Goal: Task Accomplishment & Management: Use online tool/utility

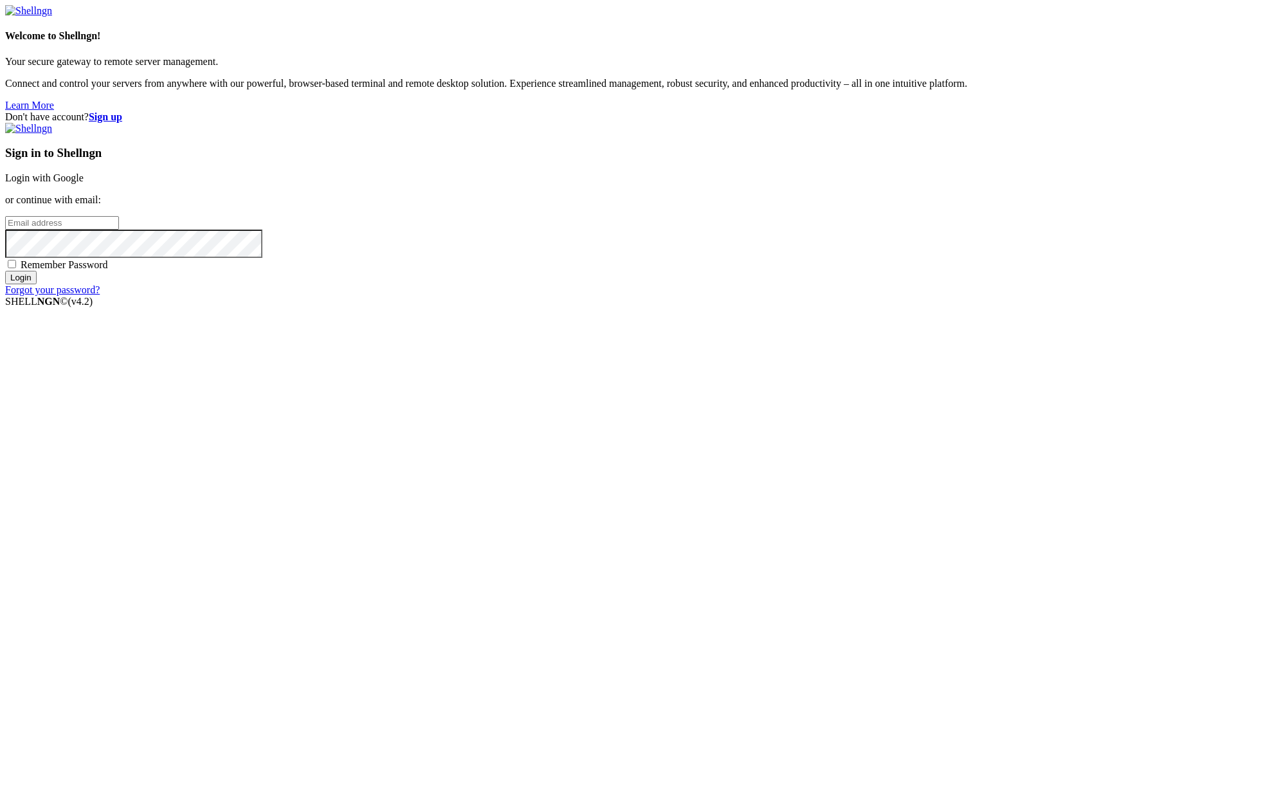
click at [84, 183] on link "Login with Google" at bounding box center [44, 177] width 78 height 11
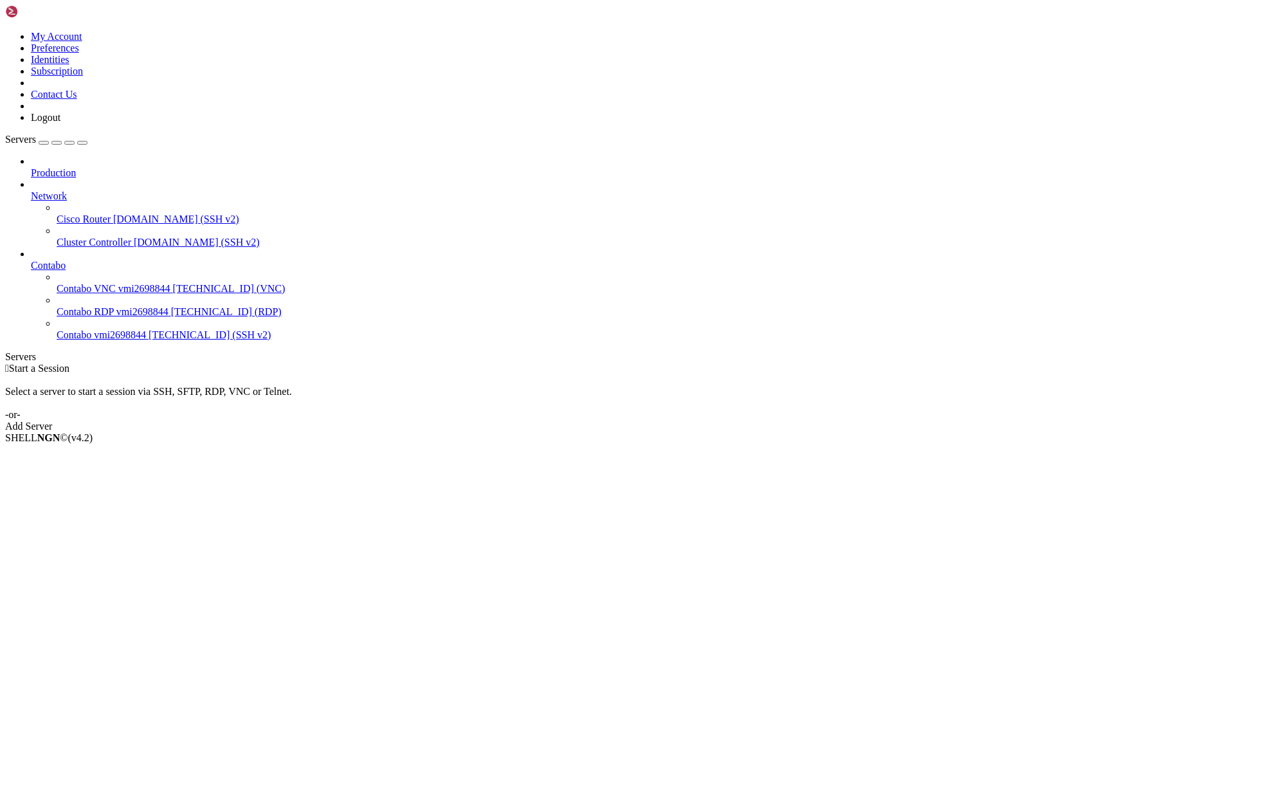
click at [93, 341] on div "Production Network Cisco Router [DOMAIN_NAME] (SSH v2) Cluster Controller [DOMA…" at bounding box center [642, 248] width 1274 height 185
click at [76, 477] on span "New Server" at bounding box center [55, 482] width 49 height 11
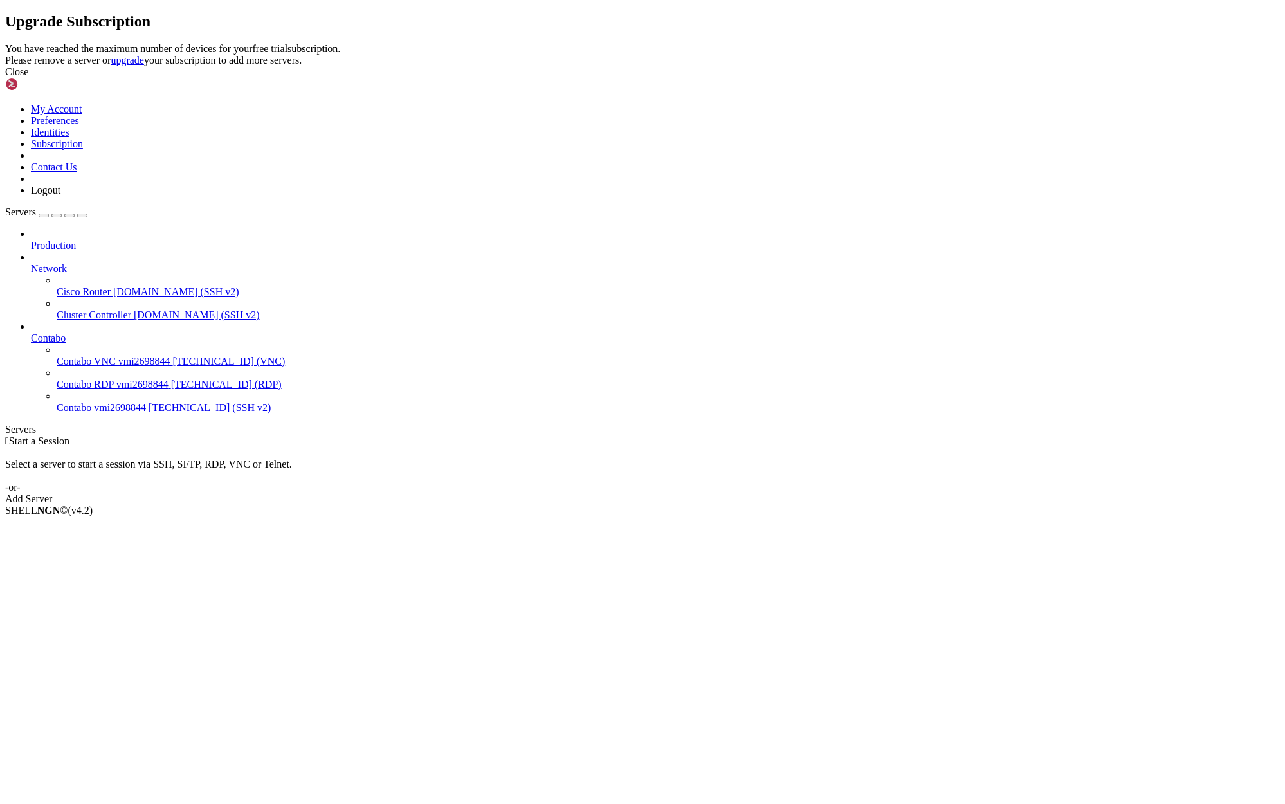
click at [5, 43] on icon at bounding box center [5, 43] width 0 height 0
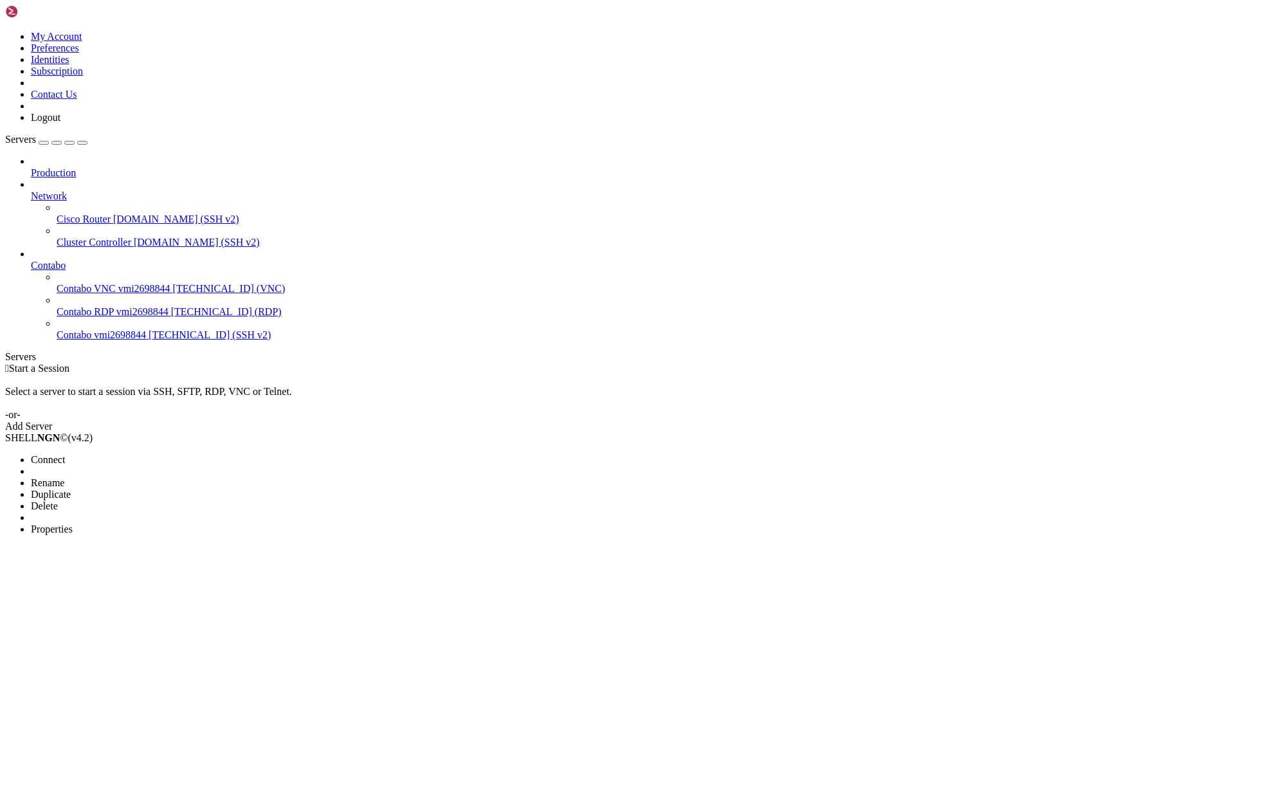
click at [58, 500] on span "Delete" at bounding box center [44, 505] width 27 height 11
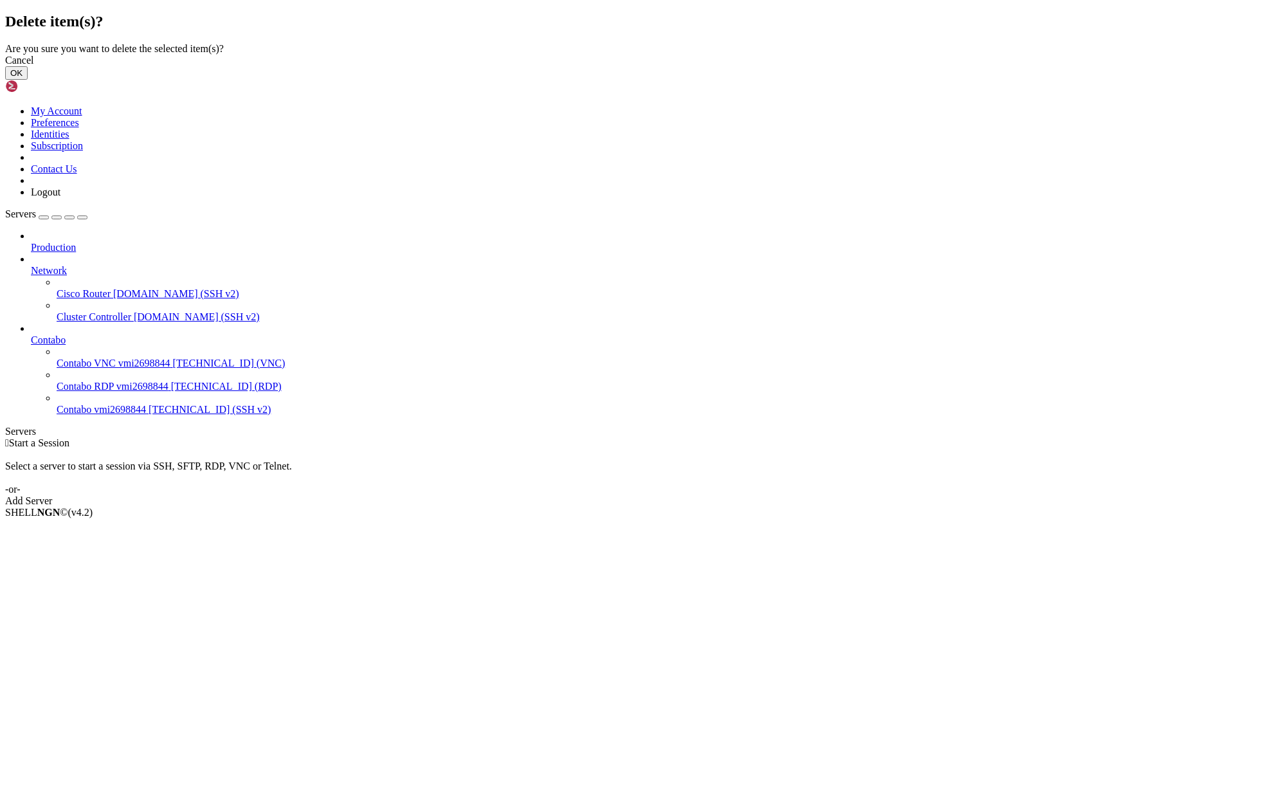
click at [28, 80] on button "OK" at bounding box center [16, 73] width 23 height 14
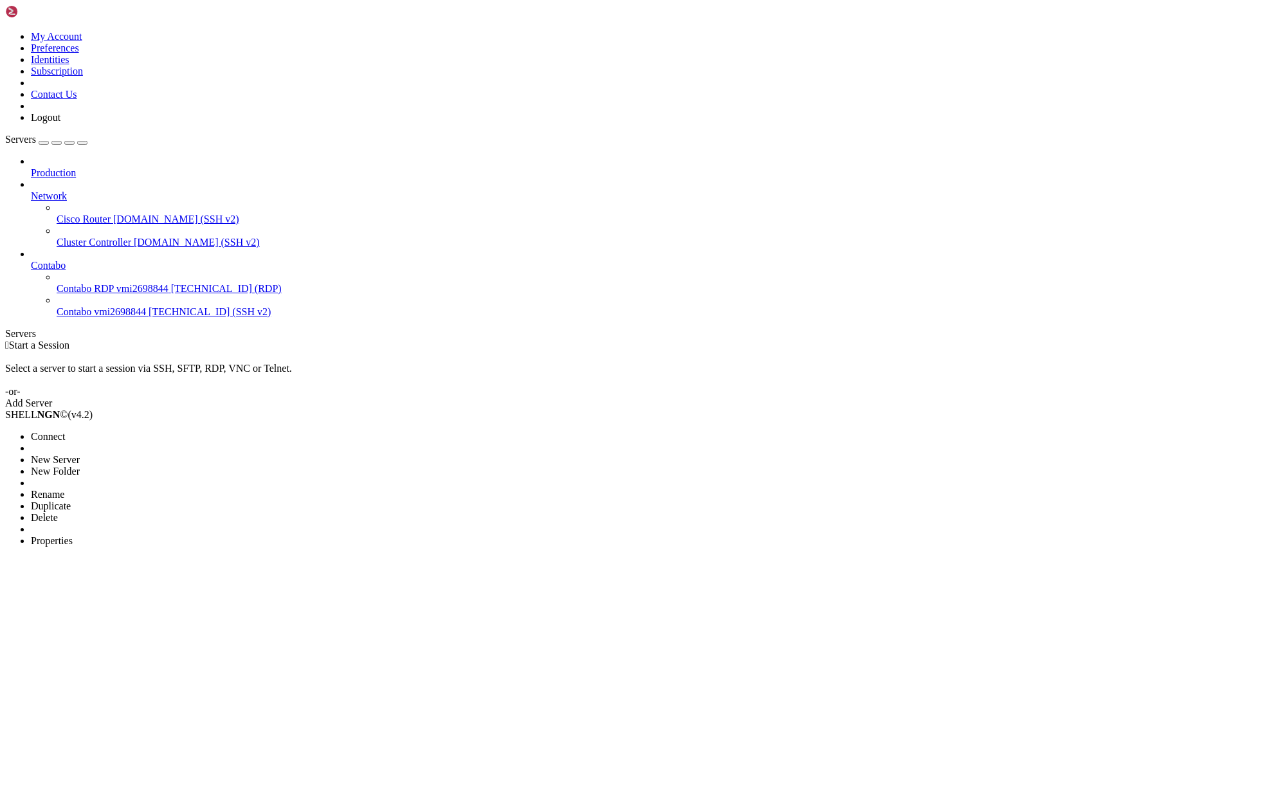
click at [80, 454] on span "New Server" at bounding box center [55, 459] width 49 height 11
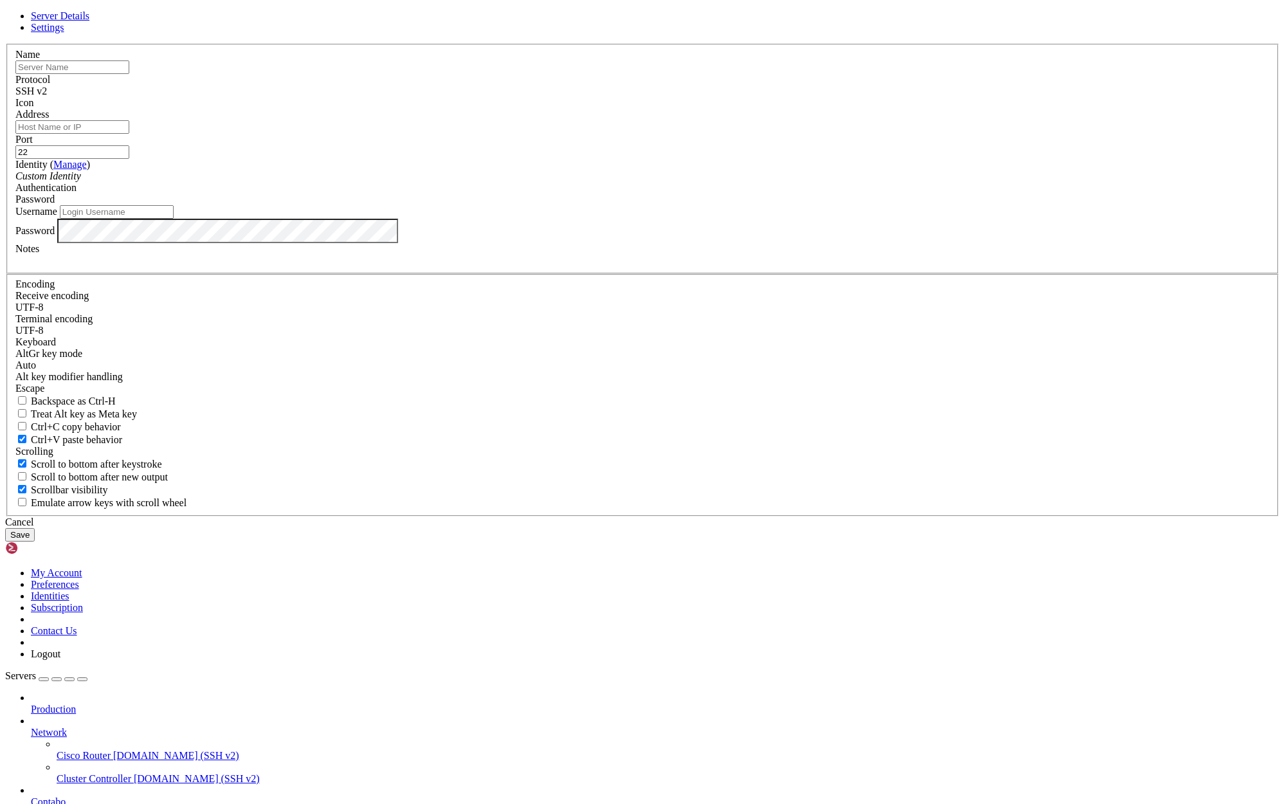
click at [129, 74] on input "text" at bounding box center [72, 67] width 114 height 14
type input "Hostinger VPS"
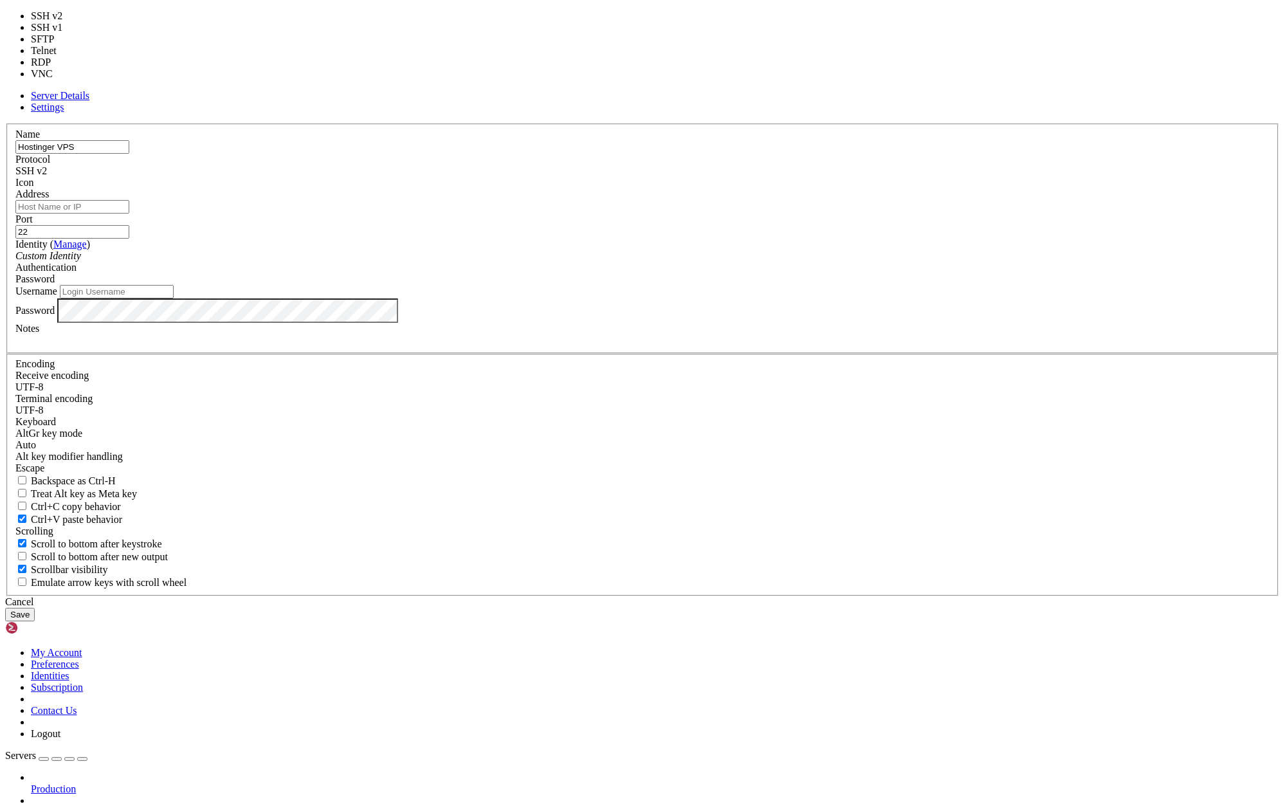
click at [734, 177] on div "SSH v2" at bounding box center [642, 171] width 1254 height 12
type input "3389"
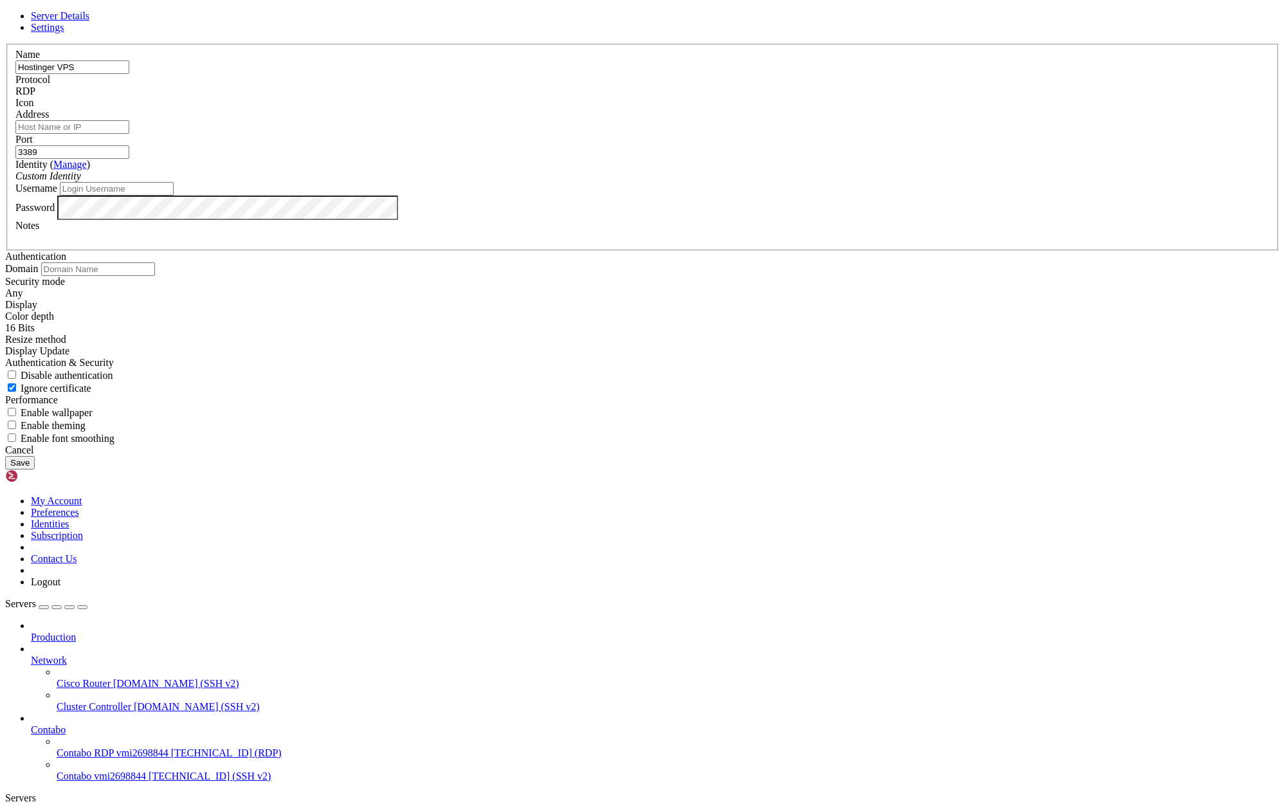
click at [129, 134] on input "Address" at bounding box center [72, 127] width 114 height 14
paste input "[DOMAIN_NAME]"
type input "[DOMAIN_NAME]"
click at [174, 195] on input "Username" at bounding box center [117, 189] width 114 height 14
type input "root"
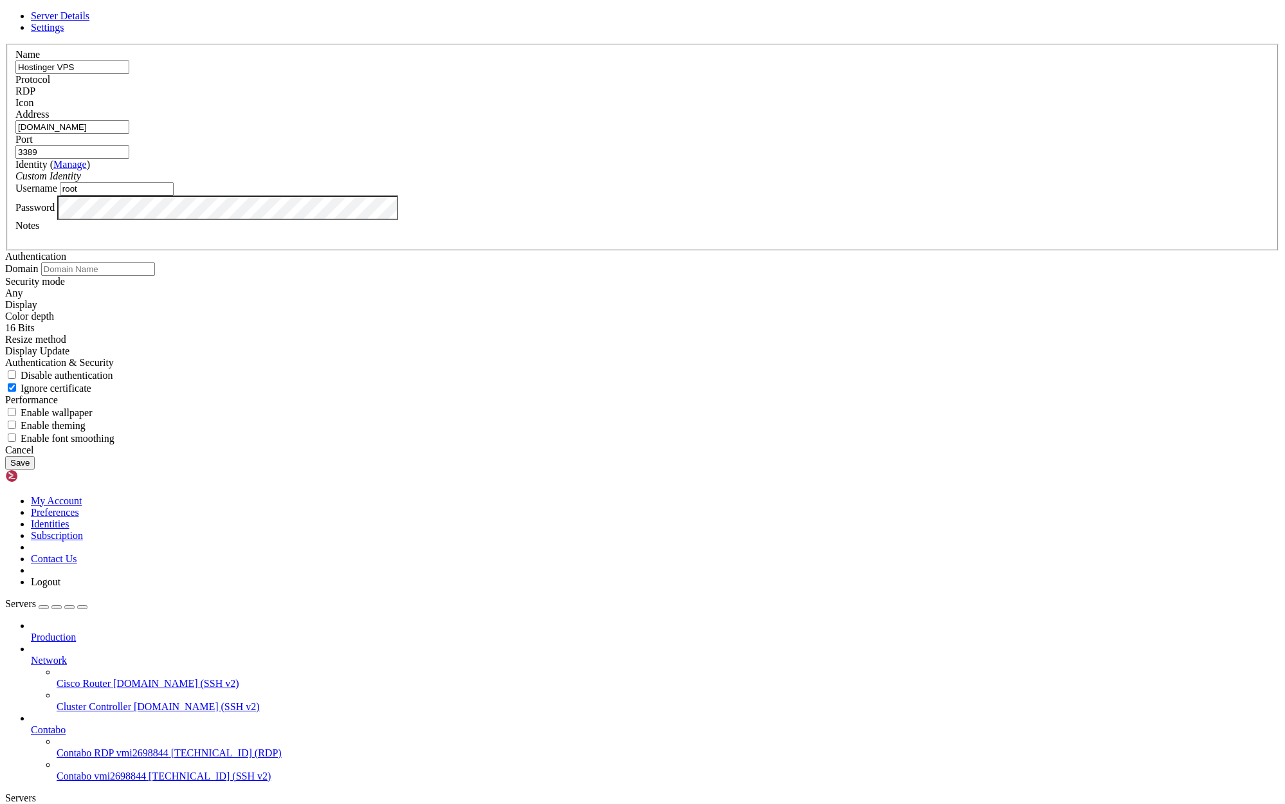
click at [35, 469] on button "Save" at bounding box center [20, 463] width 30 height 14
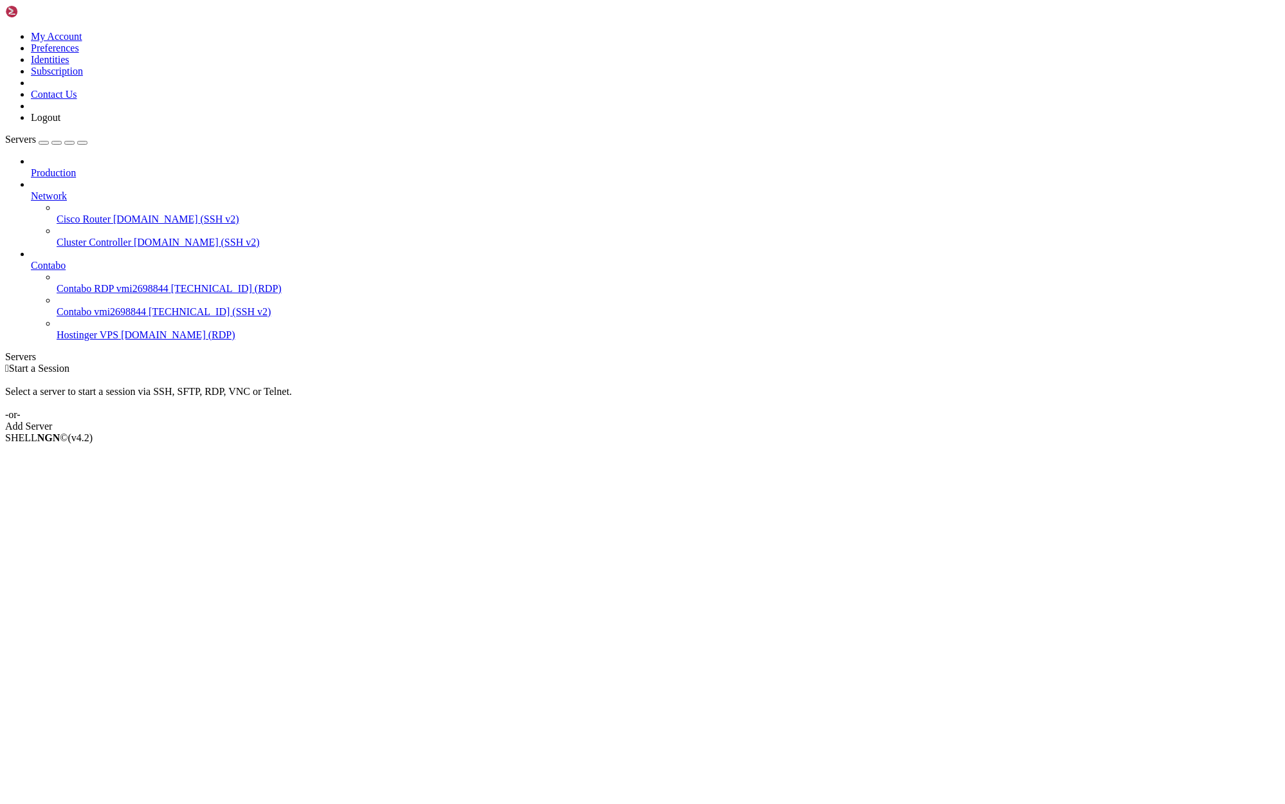
click at [86, 329] on span "Hostinger VPS" at bounding box center [88, 334] width 62 height 11
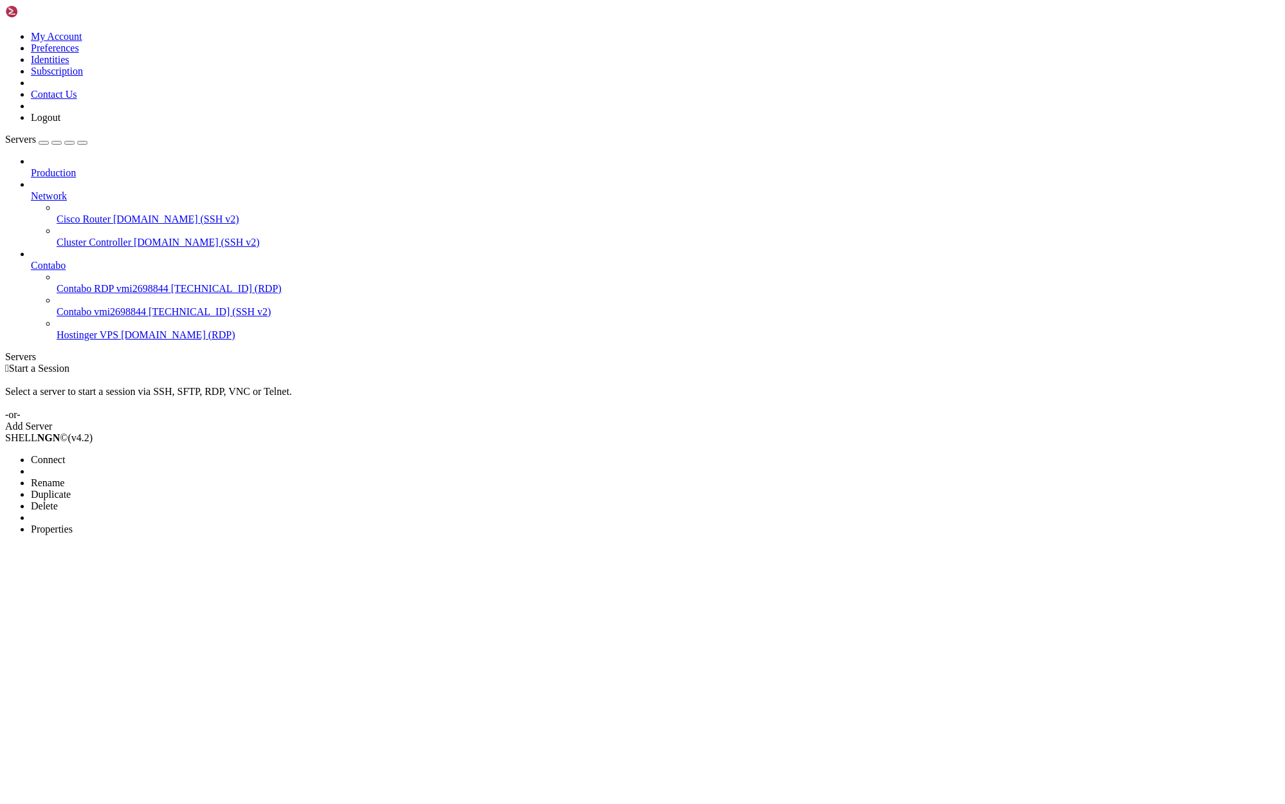
click at [148, 500] on li "Delete" at bounding box center [89, 506] width 117 height 12
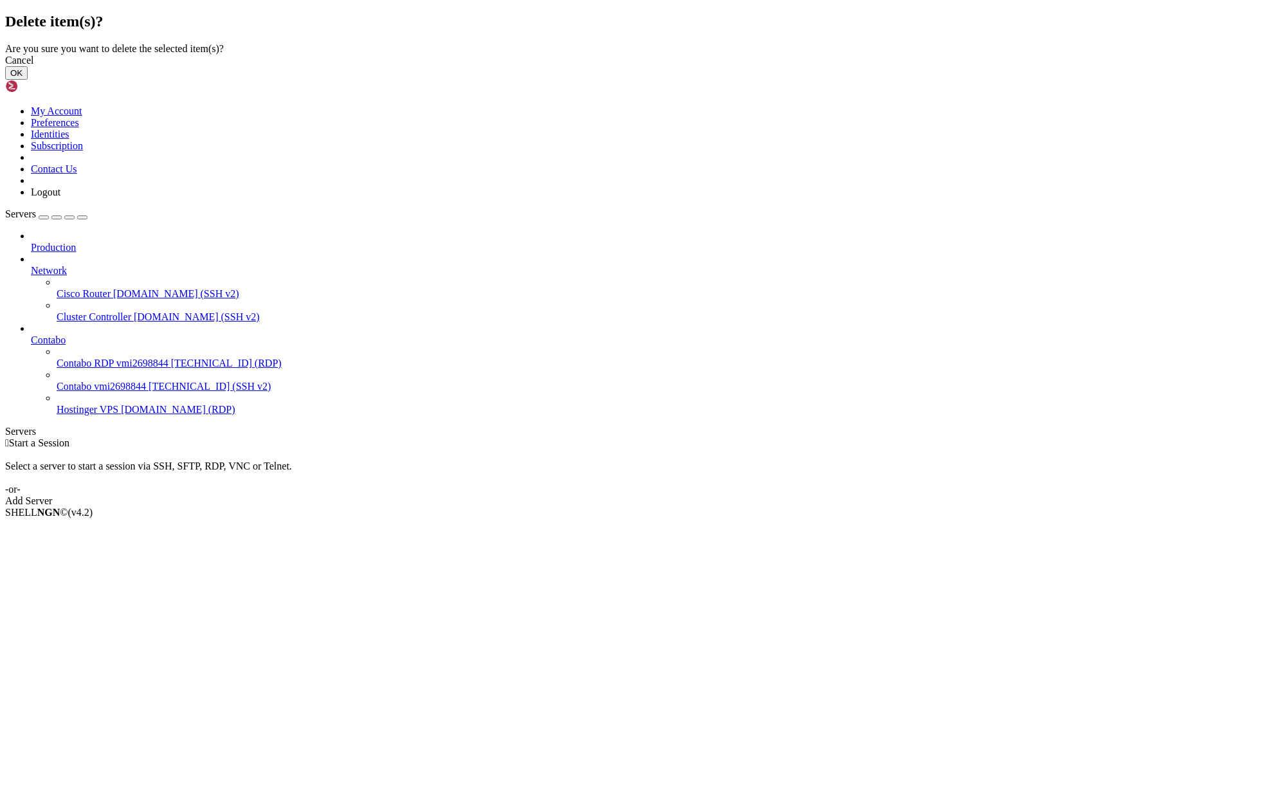
click at [28, 80] on button "OK" at bounding box center [16, 73] width 23 height 14
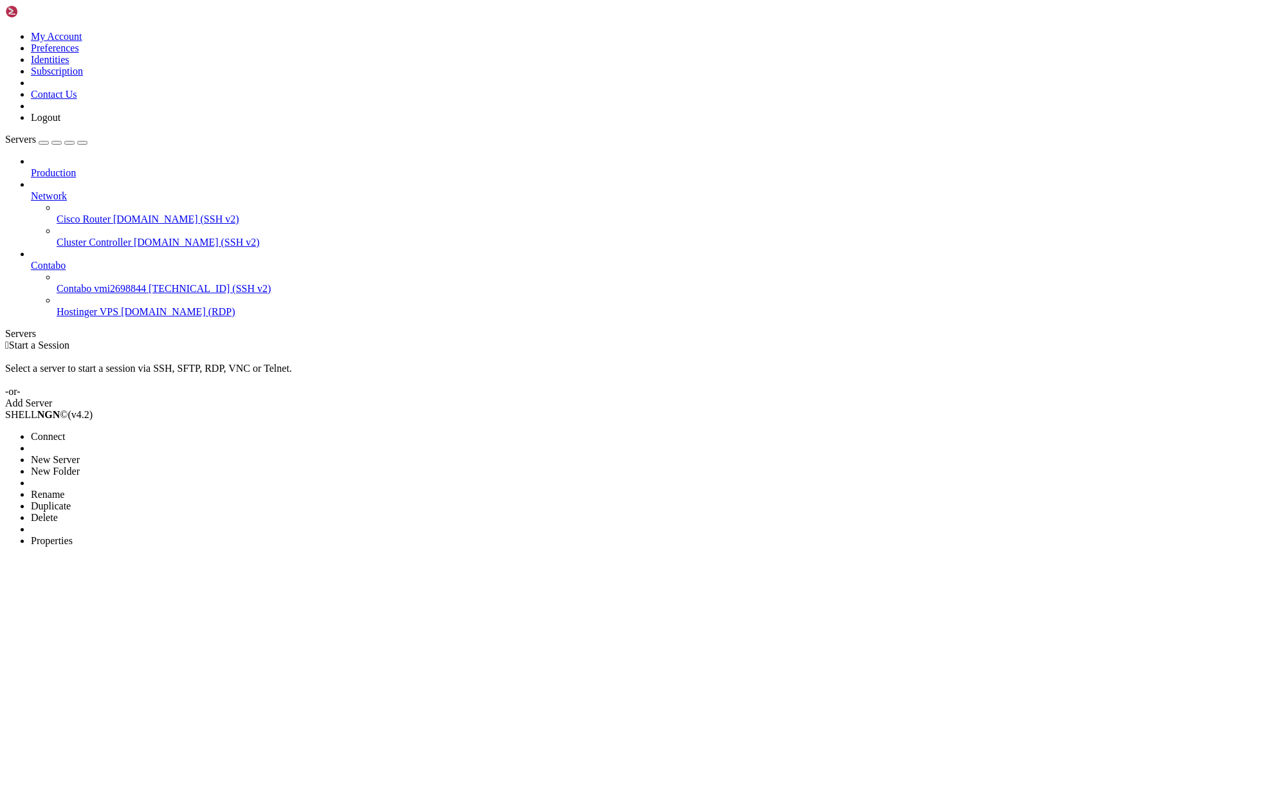
click at [65, 431] on span "Connect" at bounding box center [48, 436] width 34 height 11
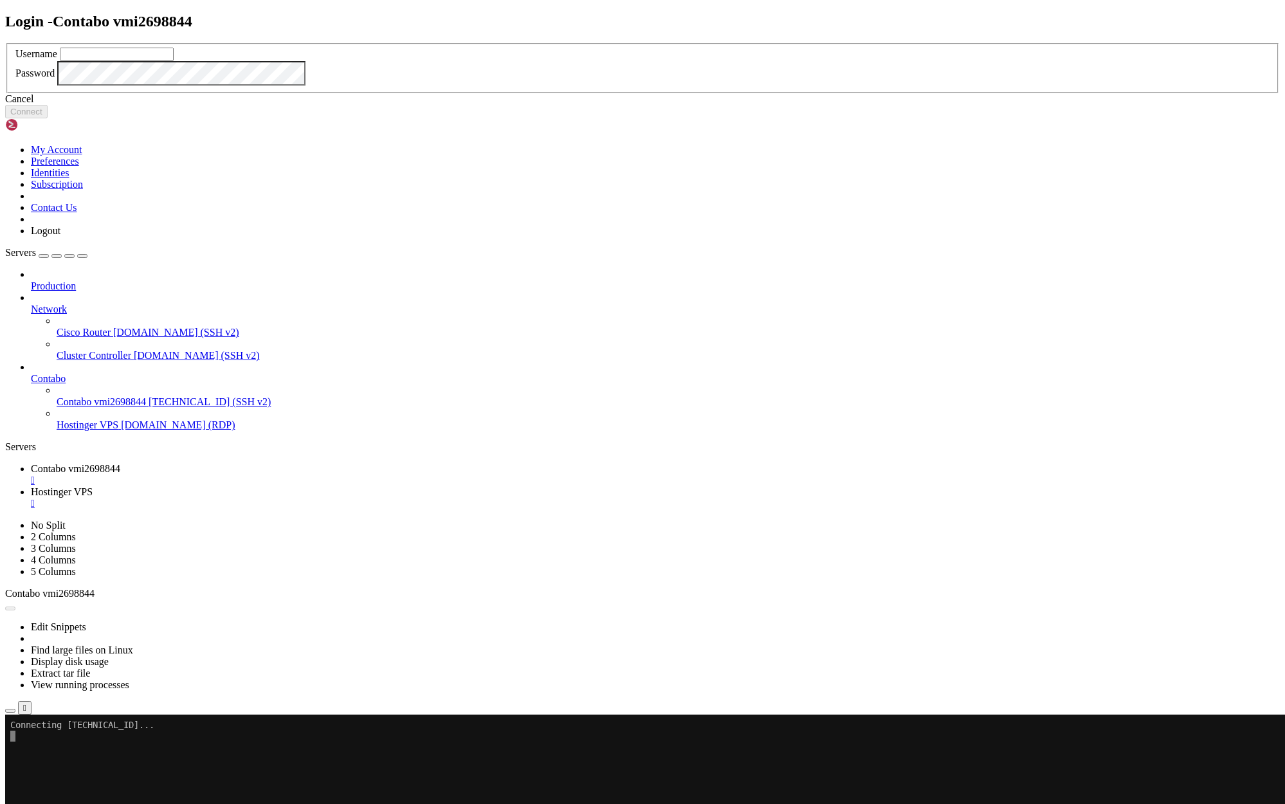
click at [373, 13] on div "Login - Contabo vmi2698844 Username Password Cancel Connect" at bounding box center [642, 66] width 1274 height 106
click at [653, 105] on div "Cancel" at bounding box center [642, 99] width 1274 height 12
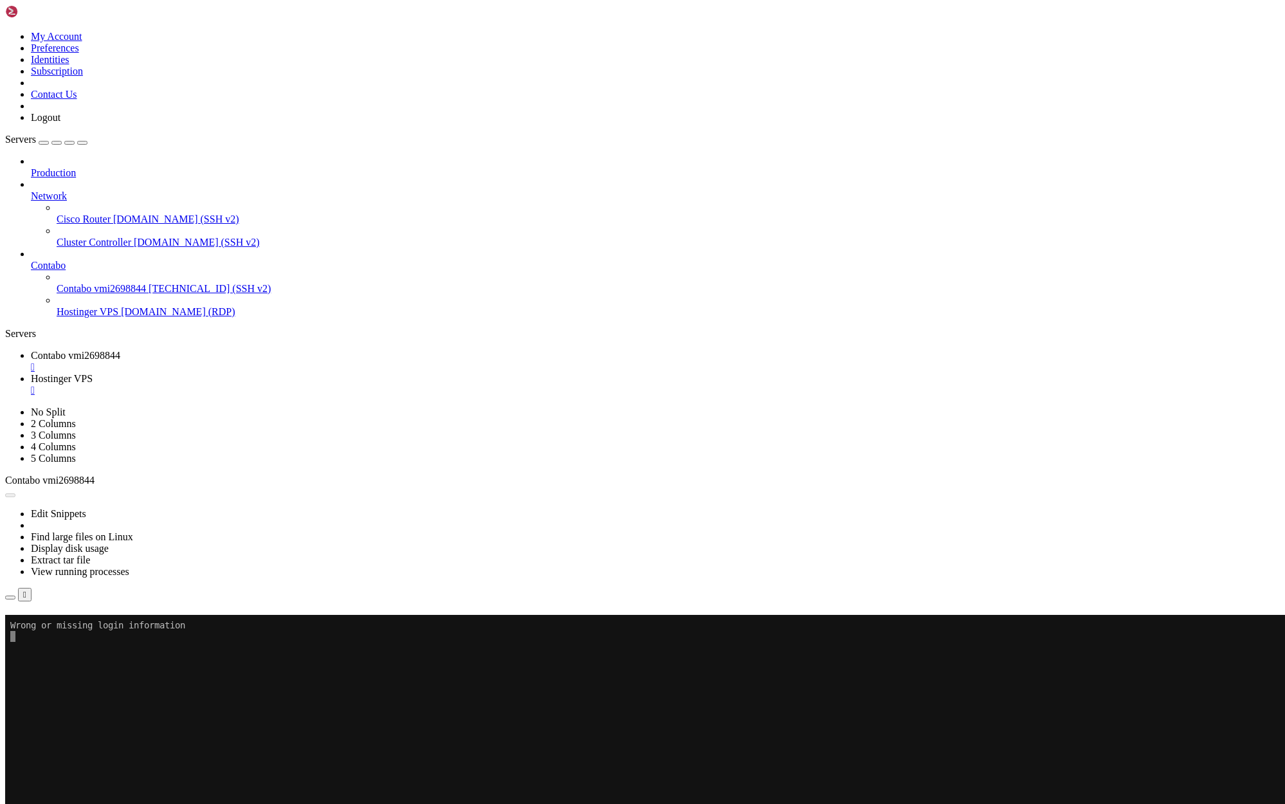
click at [375, 384] on div "" at bounding box center [655, 390] width 1249 height 12
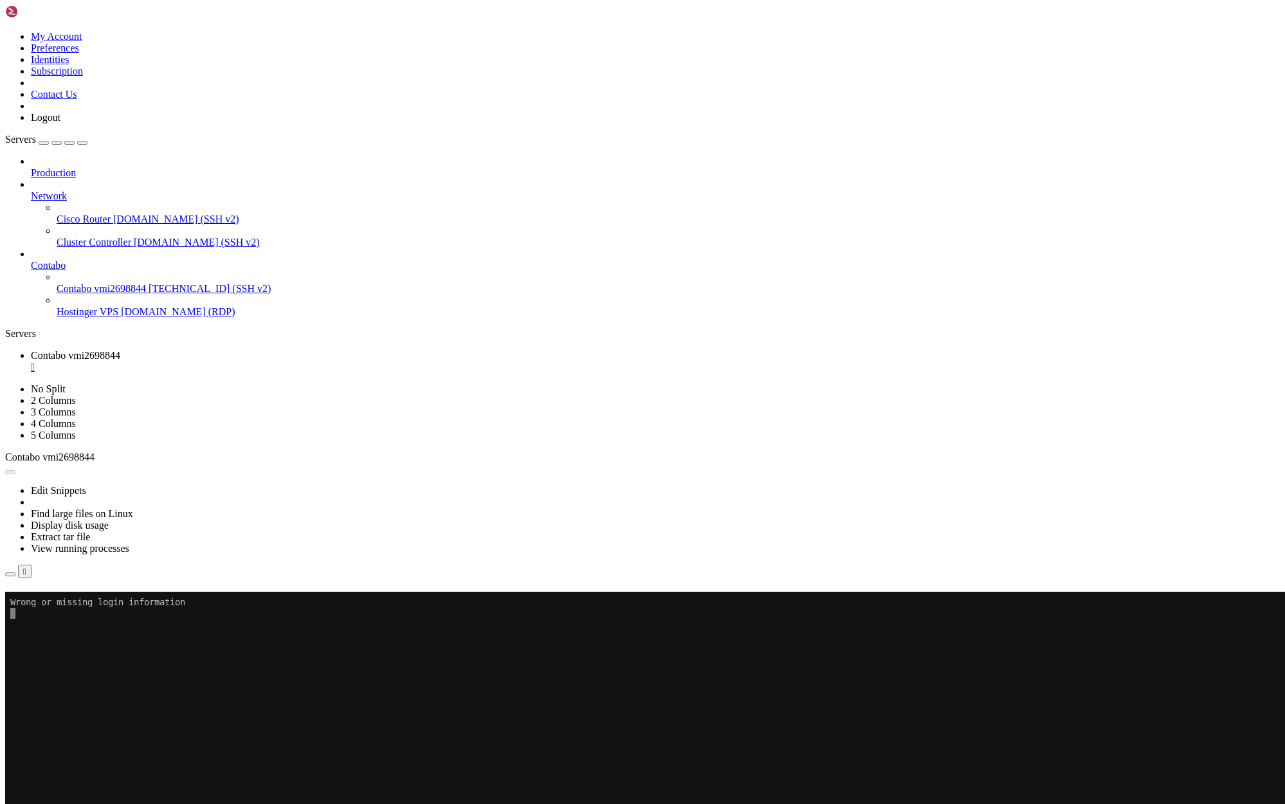
click at [268, 361] on div "" at bounding box center [655, 367] width 1249 height 12
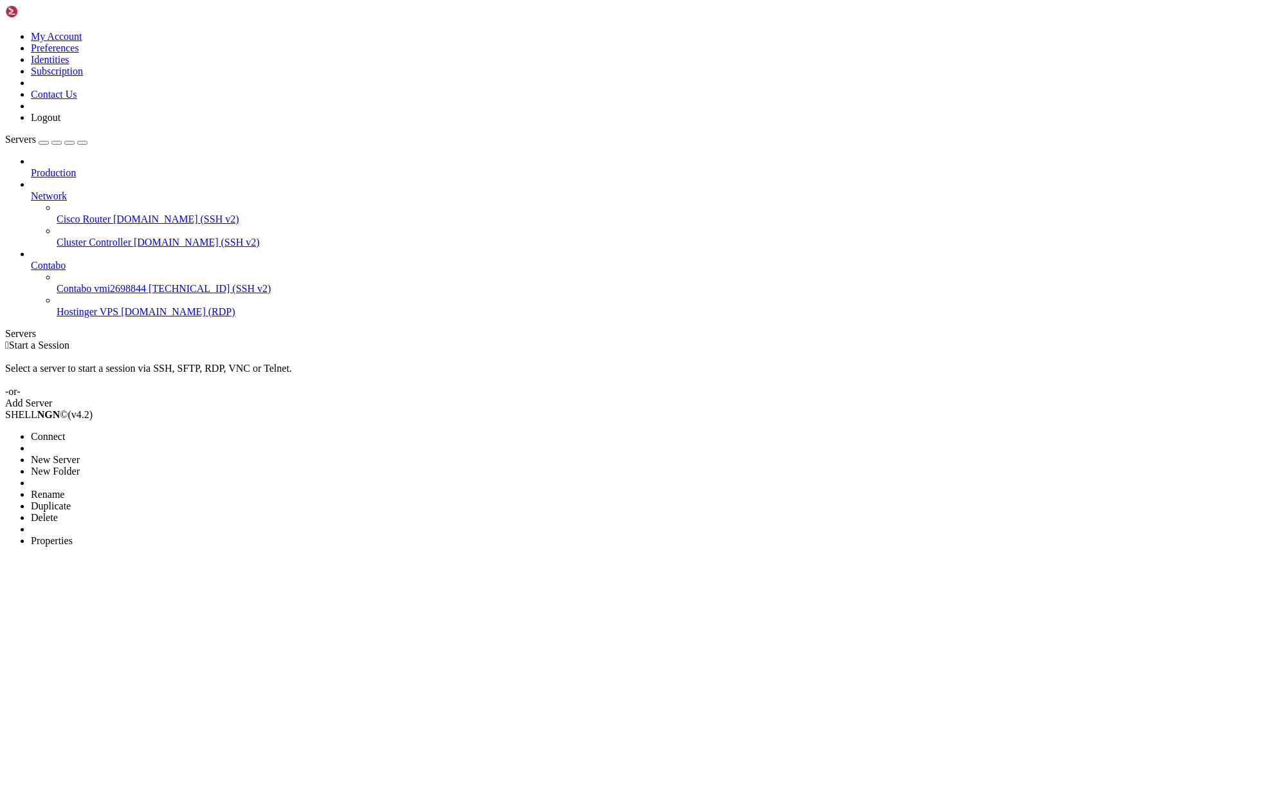
click at [80, 454] on span "New Server" at bounding box center [55, 459] width 49 height 11
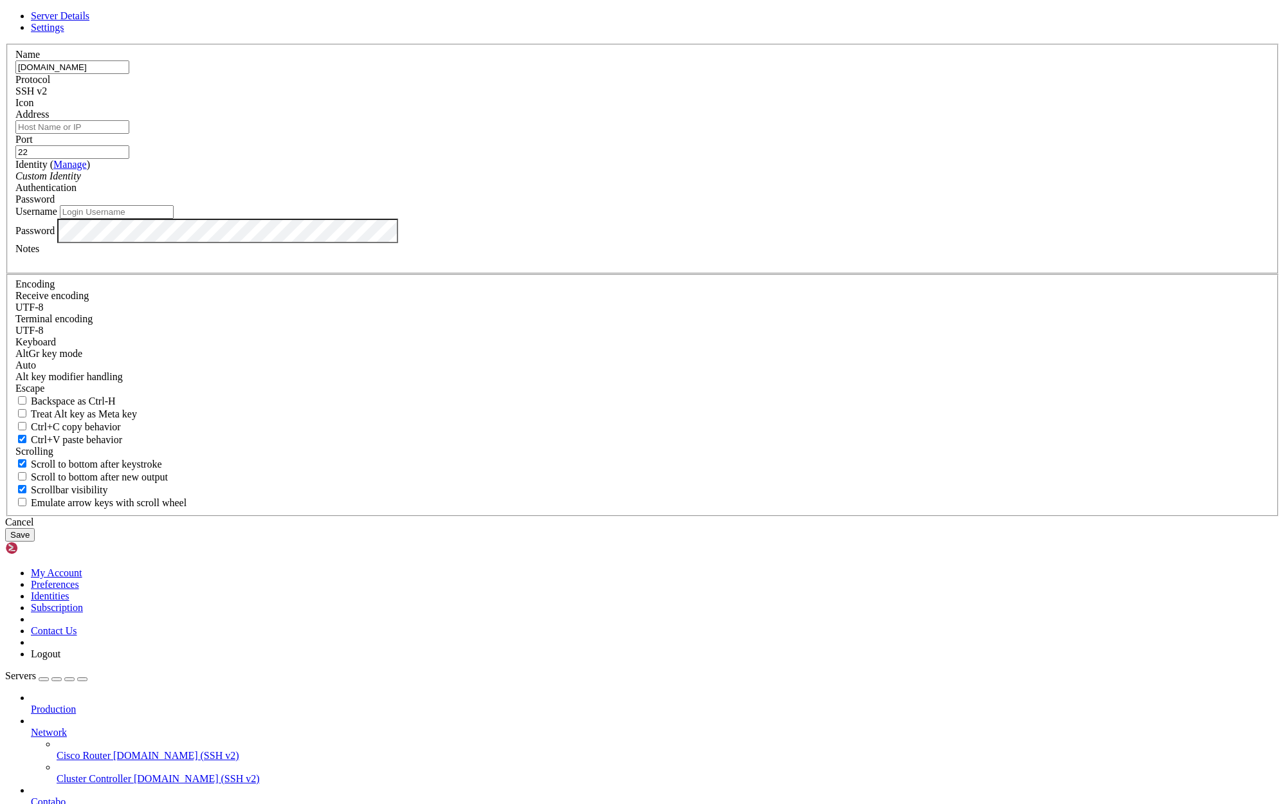
drag, startPoint x: 590, startPoint y: 284, endPoint x: 460, endPoint y: 288, distance: 129.9
click at [460, 288] on div "Name srv964372.hstgr.cloud Protocol SSH v2 Icon Address Port 22" at bounding box center [642, 280] width 1274 height 473
type input "[DOMAIN_NAME]"
click at [129, 134] on input "Address" at bounding box center [72, 127] width 114 height 14
paste input "[DOMAIN_NAME]"
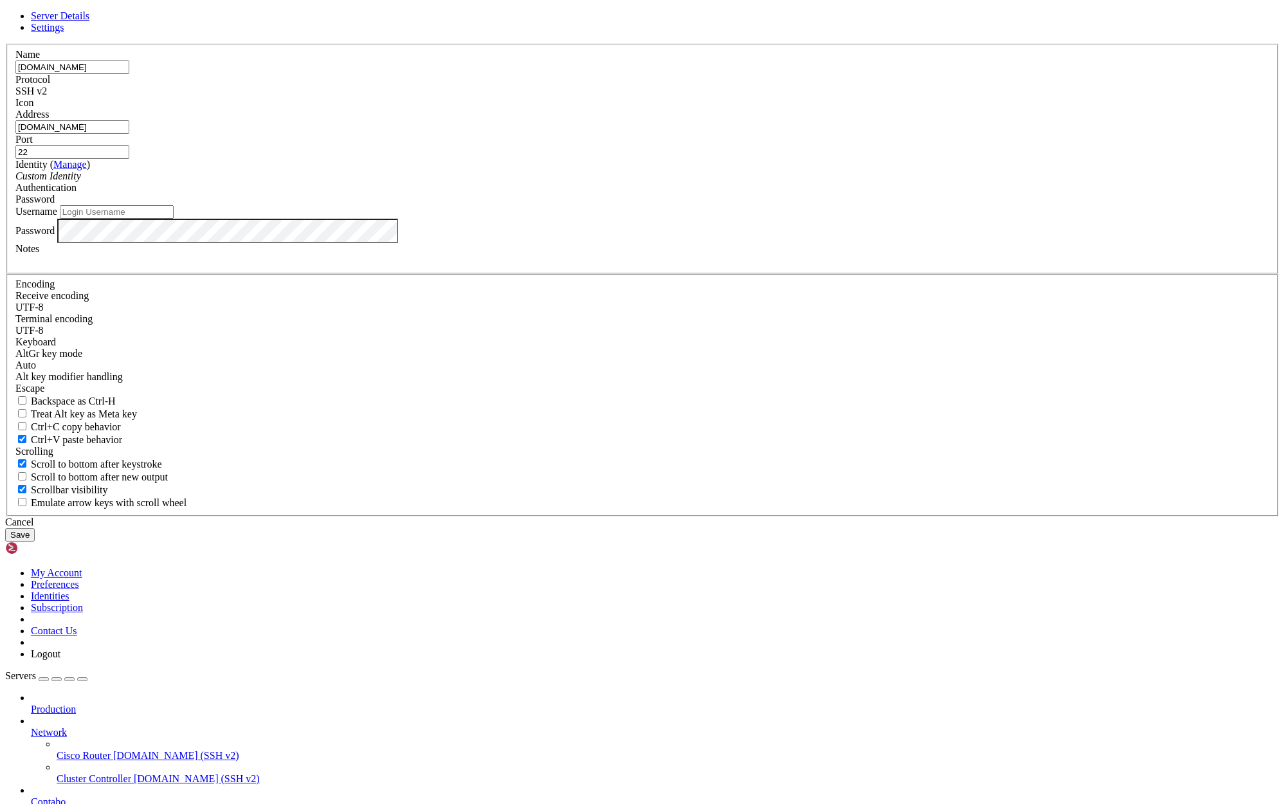
type input "[DOMAIN_NAME]"
click at [129, 74] on input "[DOMAIN_NAME]" at bounding box center [72, 67] width 114 height 14
type input "Hostinger VPS1 SSH"
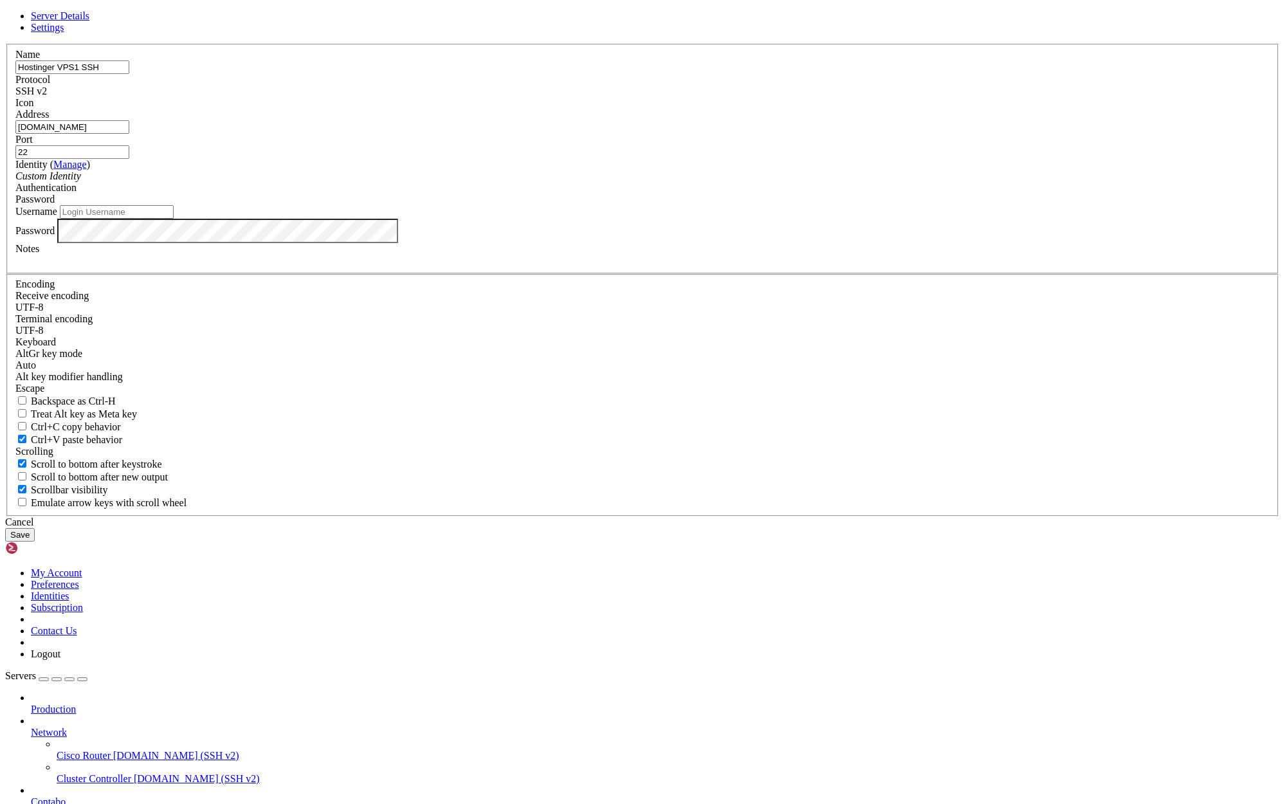
click at [174, 219] on input "Username" at bounding box center [117, 212] width 114 height 14
type input "root"
click at [35, 541] on button "Save" at bounding box center [20, 535] width 30 height 14
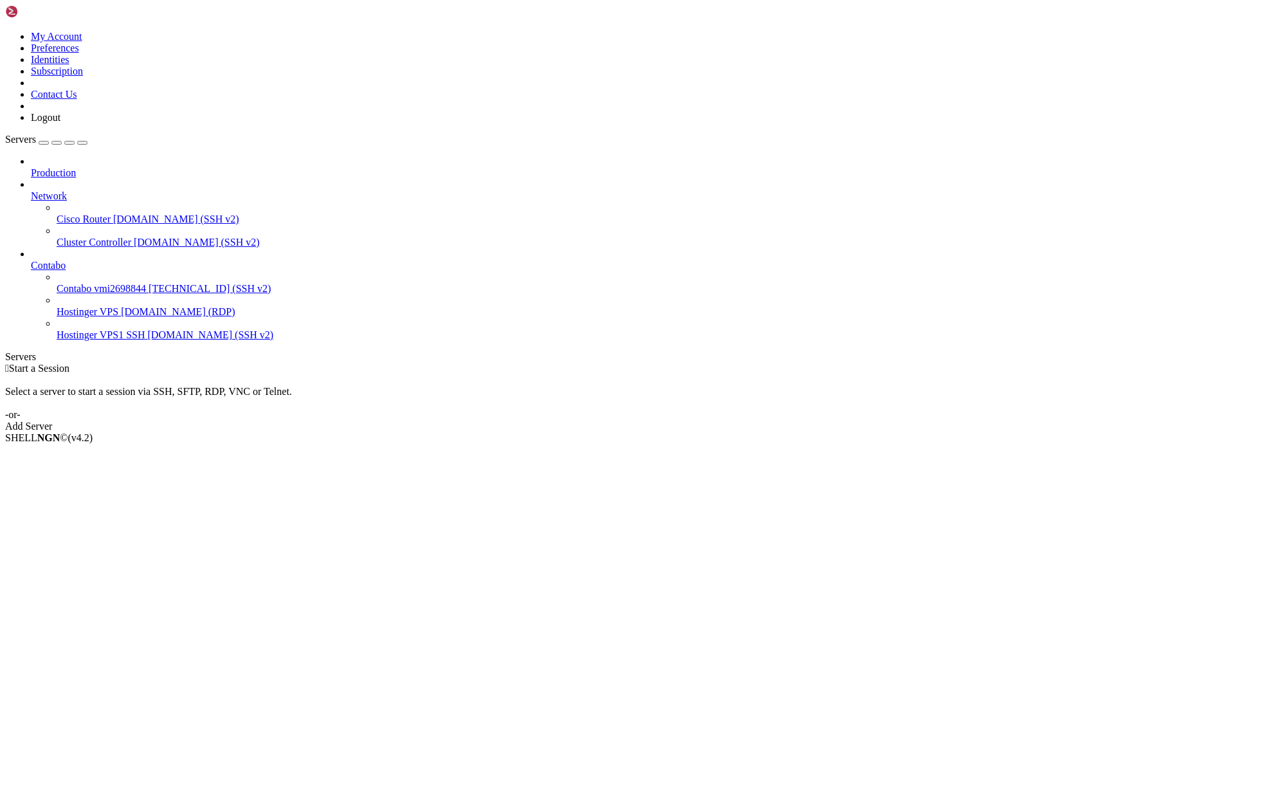
click at [85, 329] on span "Hostinger VPS1 SSH" at bounding box center [101, 334] width 89 height 11
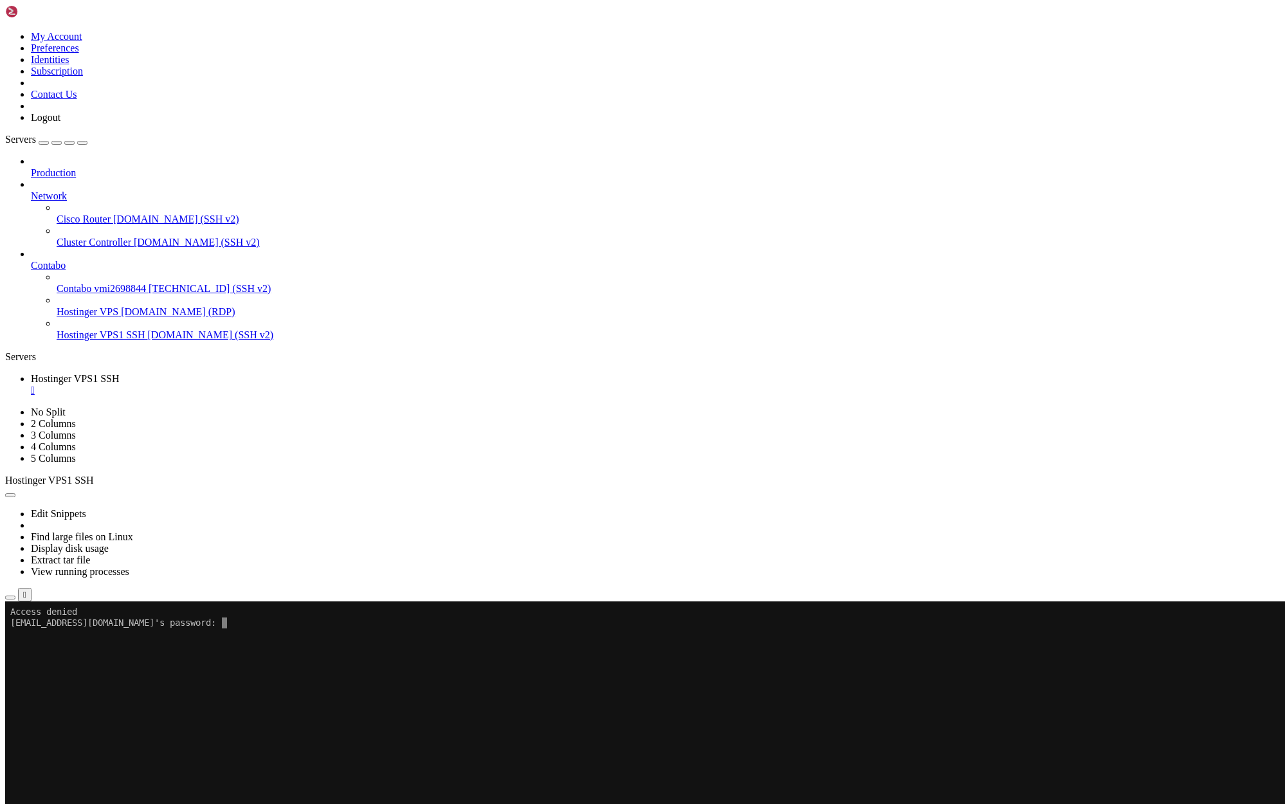
click at [258, 730] on x-row at bounding box center [566, 731] width 1112 height 11
click at [301, 803] on x-row at bounding box center [566, 808] width 1112 height 11
click at [271, 384] on div "" at bounding box center [655, 390] width 1249 height 12
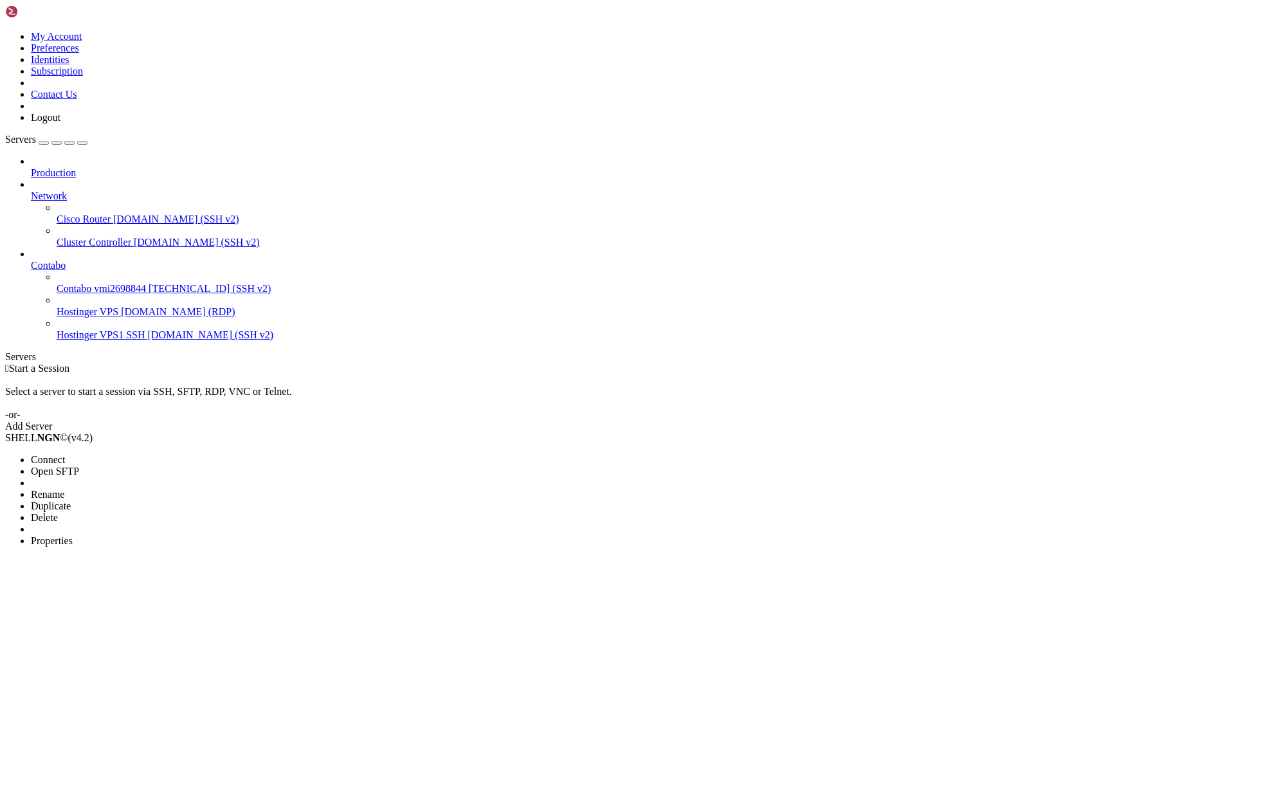
click at [73, 535] on span "Properties" at bounding box center [52, 540] width 42 height 11
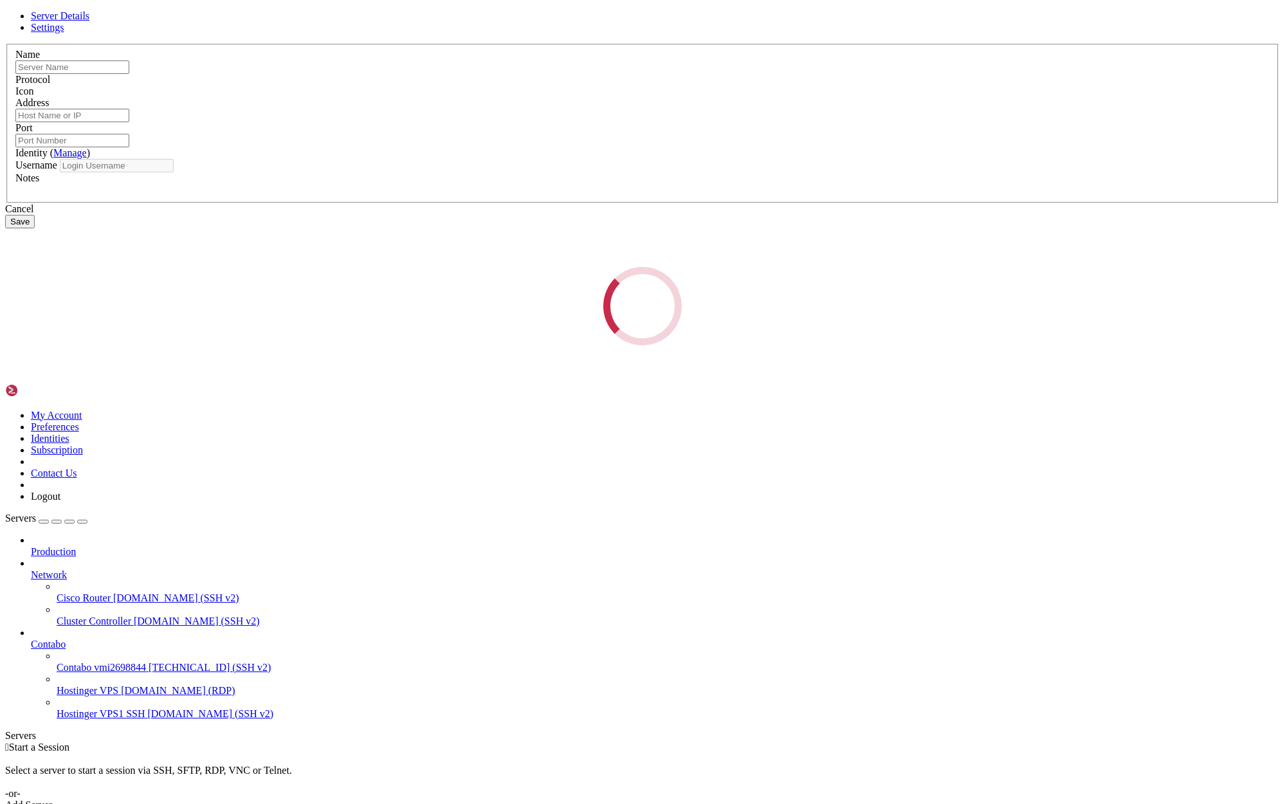
type input "Hostinger VPS1 SSH"
type input "[DOMAIN_NAME]"
type input "22"
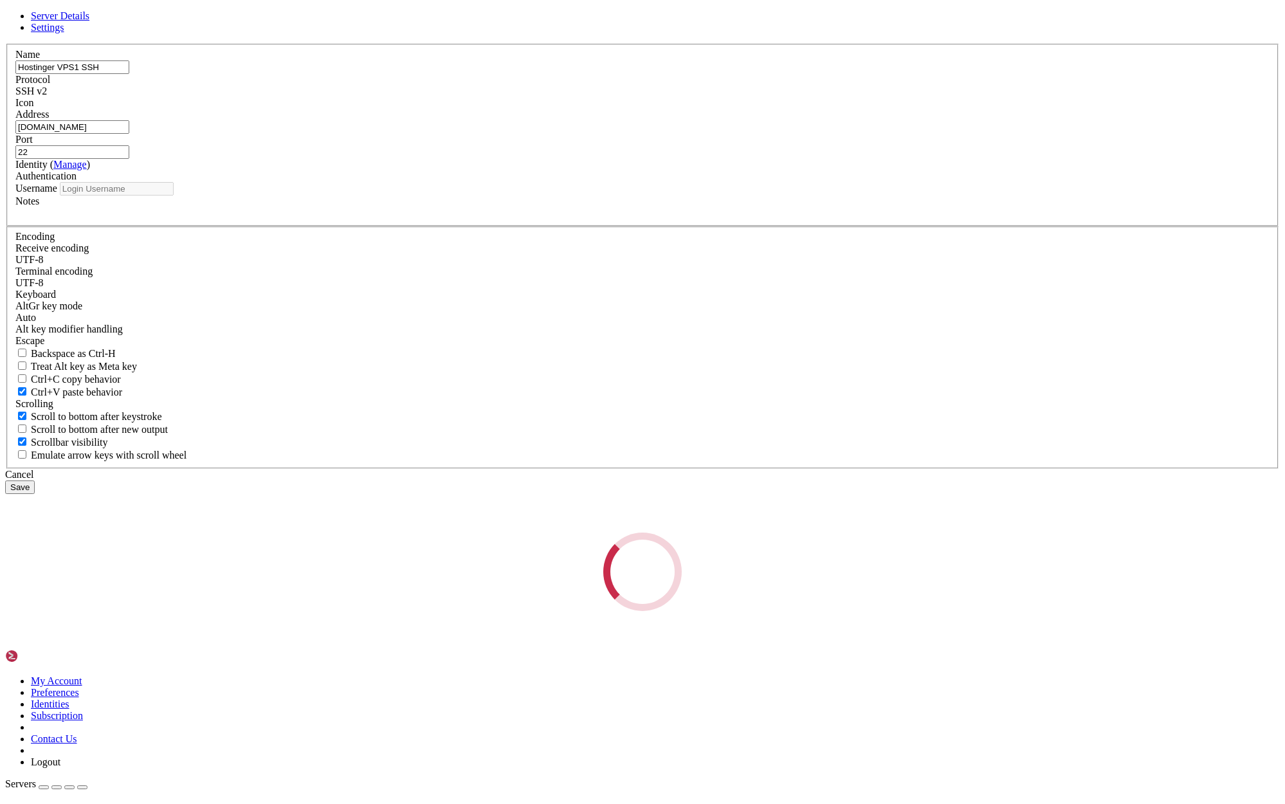
type input "root"
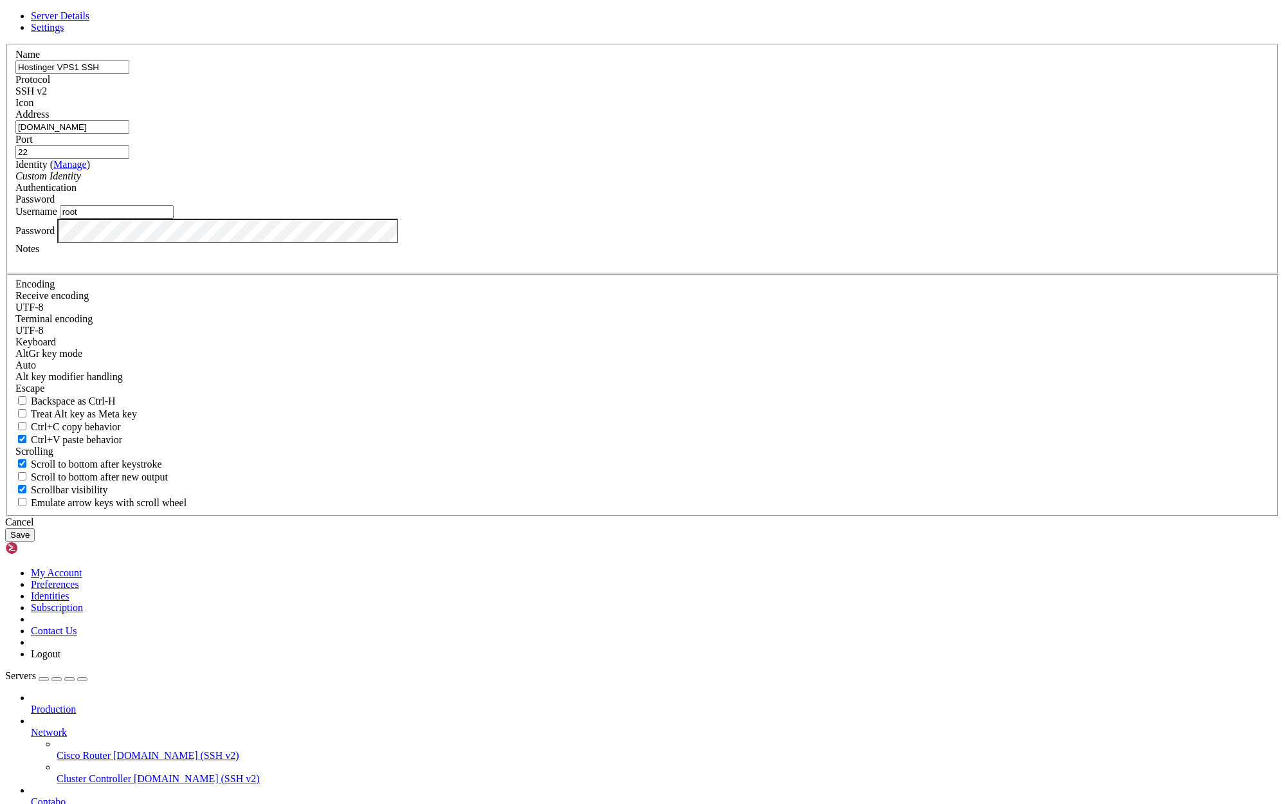
click at [35, 541] on button "Save" at bounding box center [20, 535] width 30 height 14
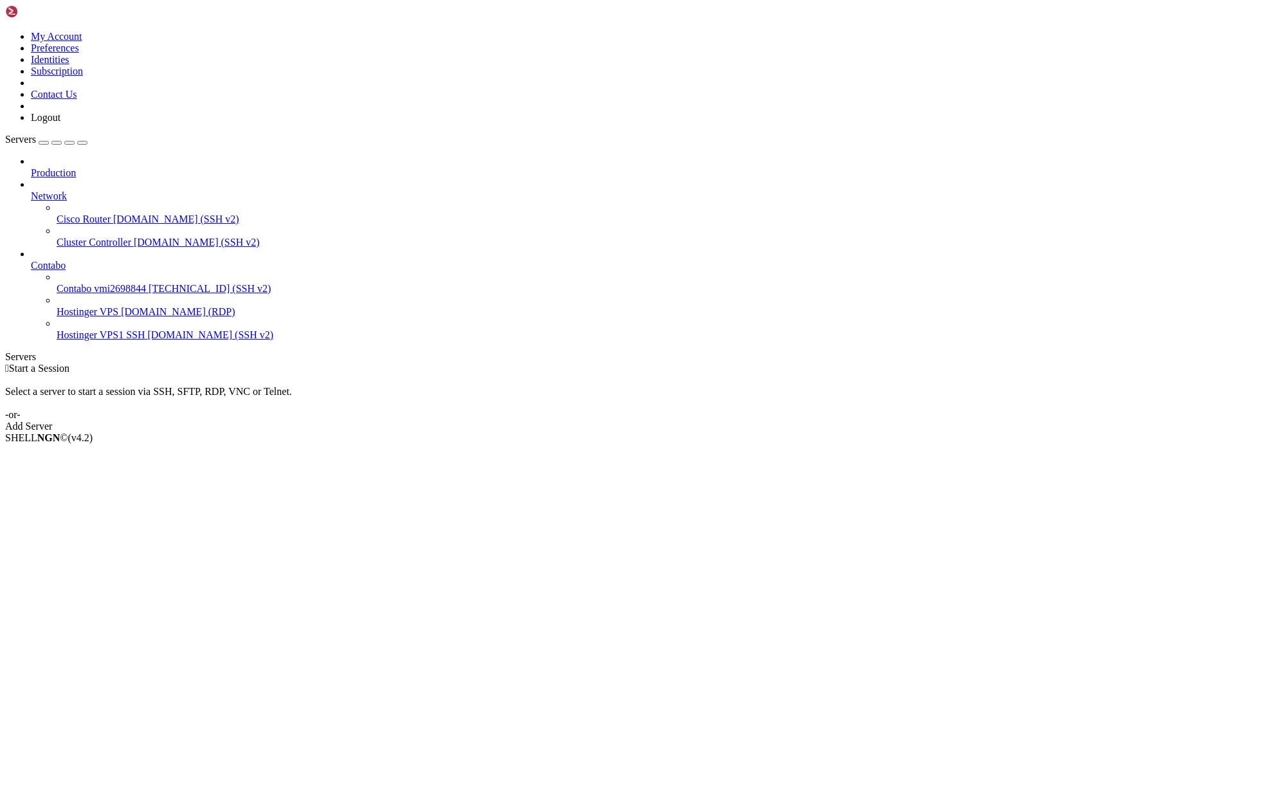
click at [148, 329] on span "srv964372.hstgr.cloud (SSH v2)" at bounding box center [211, 334] width 126 height 11
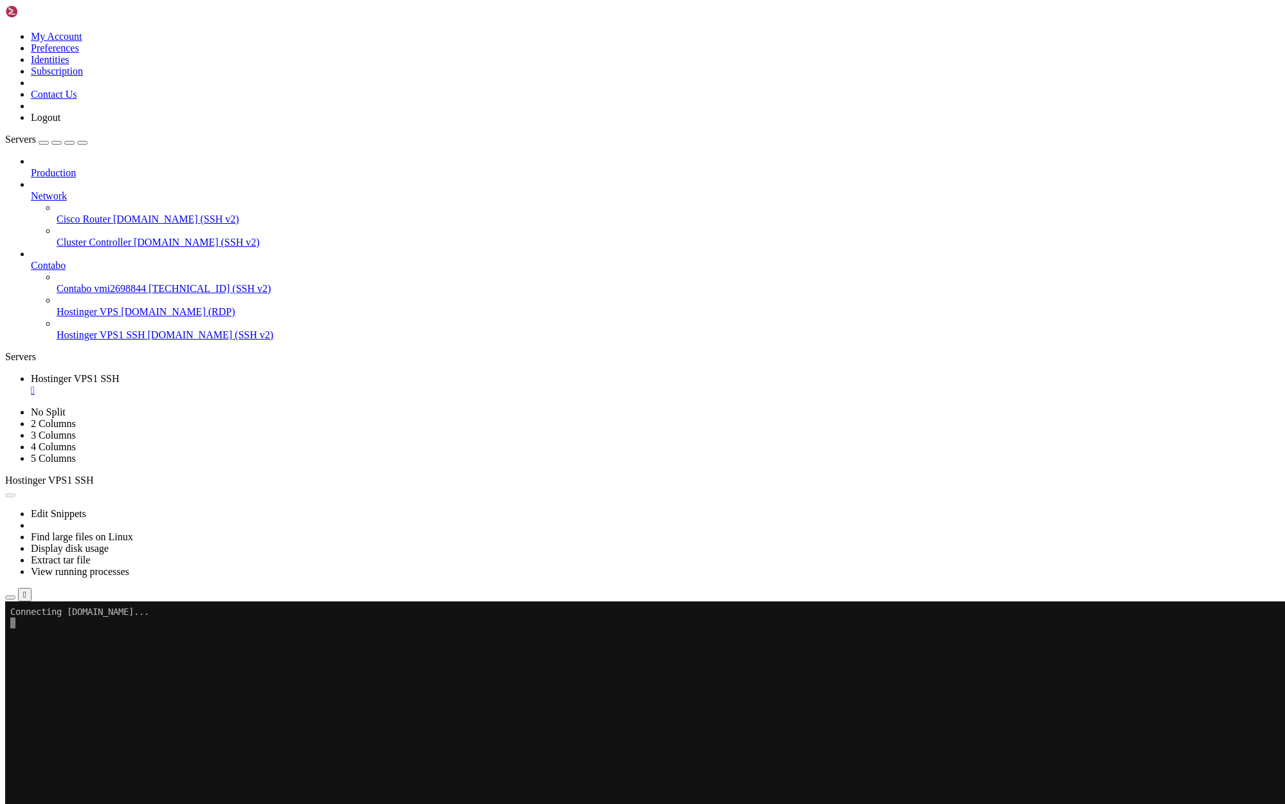
scroll to position [0, 0]
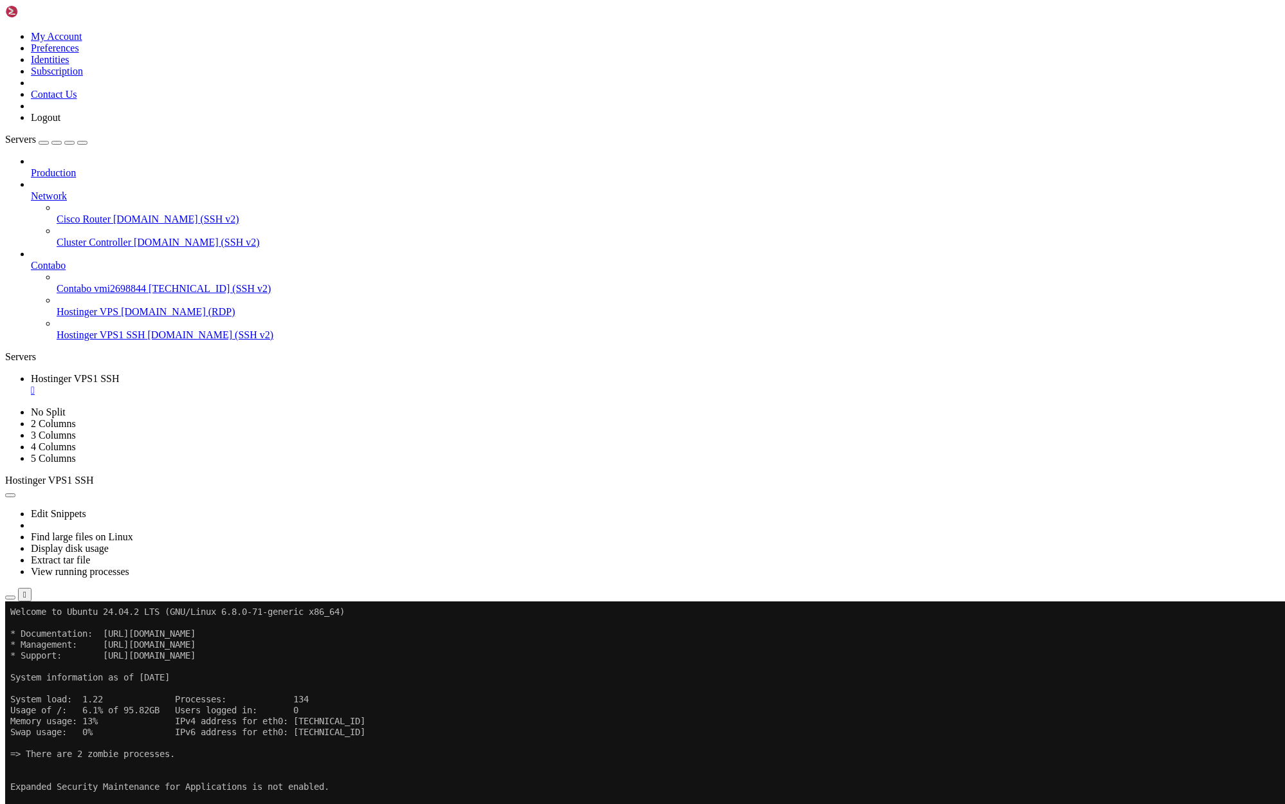
click at [73, 726] on span "Properties" at bounding box center [52, 731] width 42 height 11
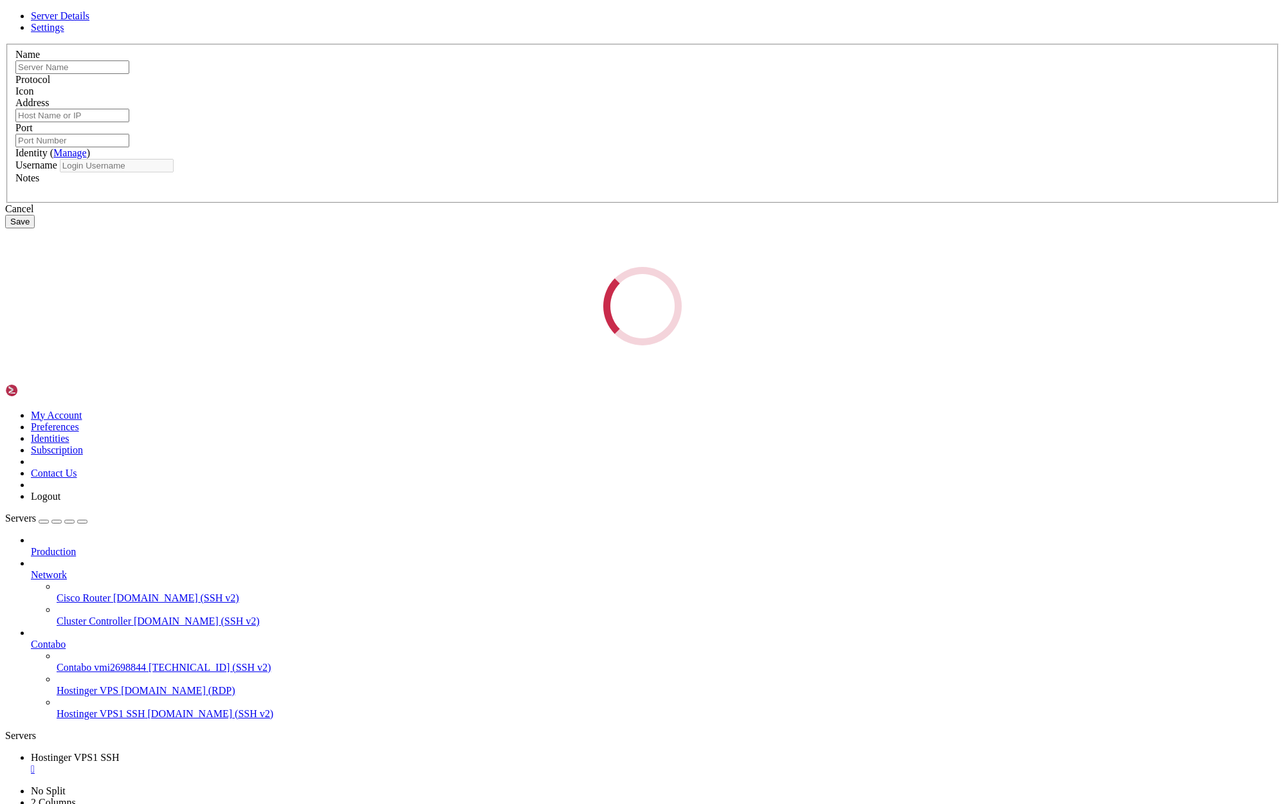
type input "Hostinger VPS"
type input "[DOMAIN_NAME]"
type input "3389"
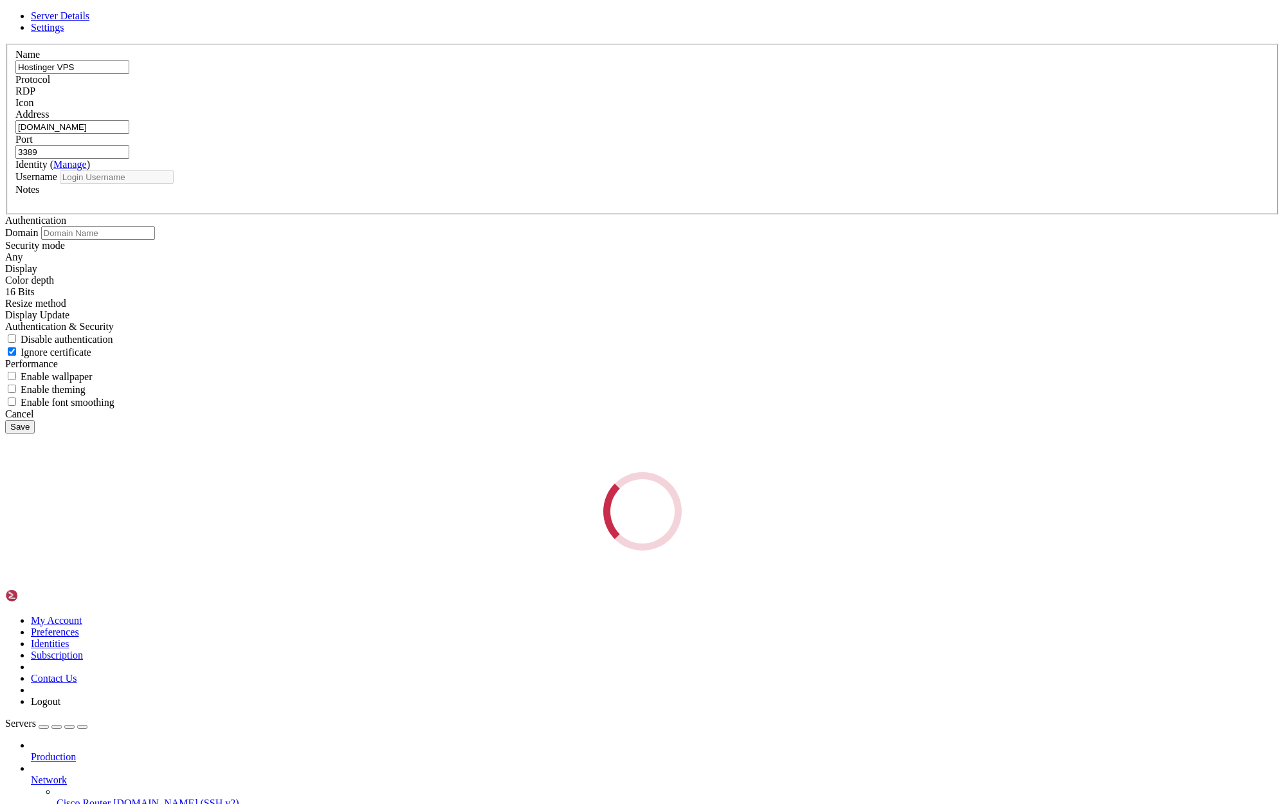
type input "root"
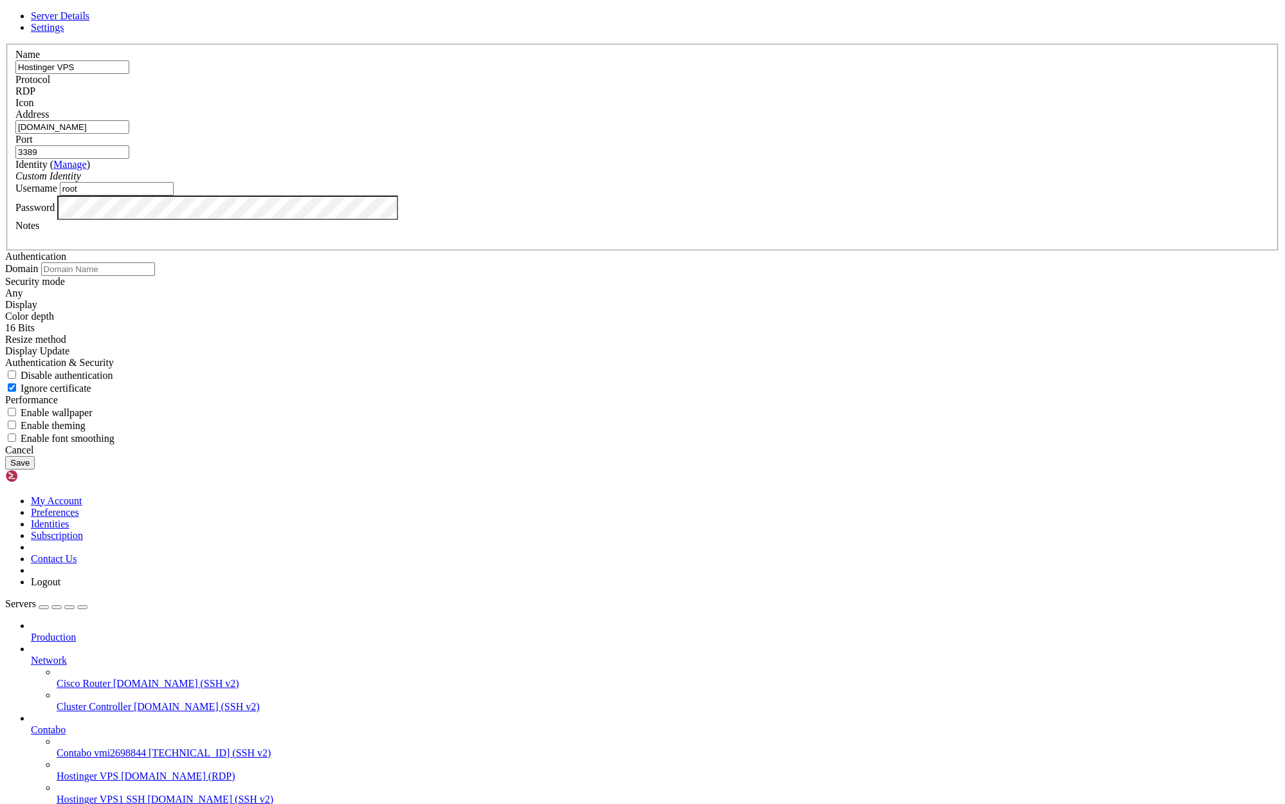
click at [129, 74] on input "Hostinger VPS" at bounding box center [72, 67] width 114 height 14
type input "Hostinger VPS1 RDP"
click at [35, 469] on button "Save" at bounding box center [20, 463] width 30 height 14
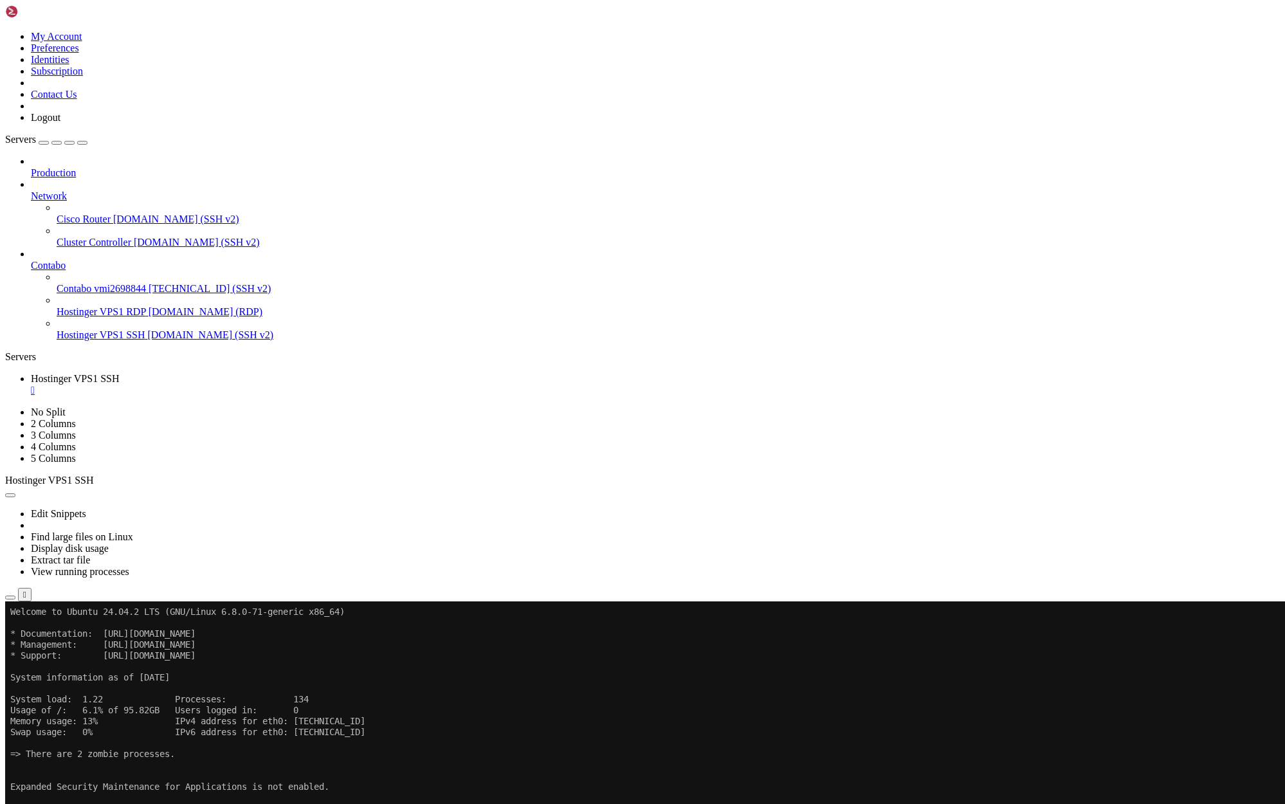
click at [95, 306] on span "Hostinger VPS1 RDP" at bounding box center [101, 311] width 89 height 11
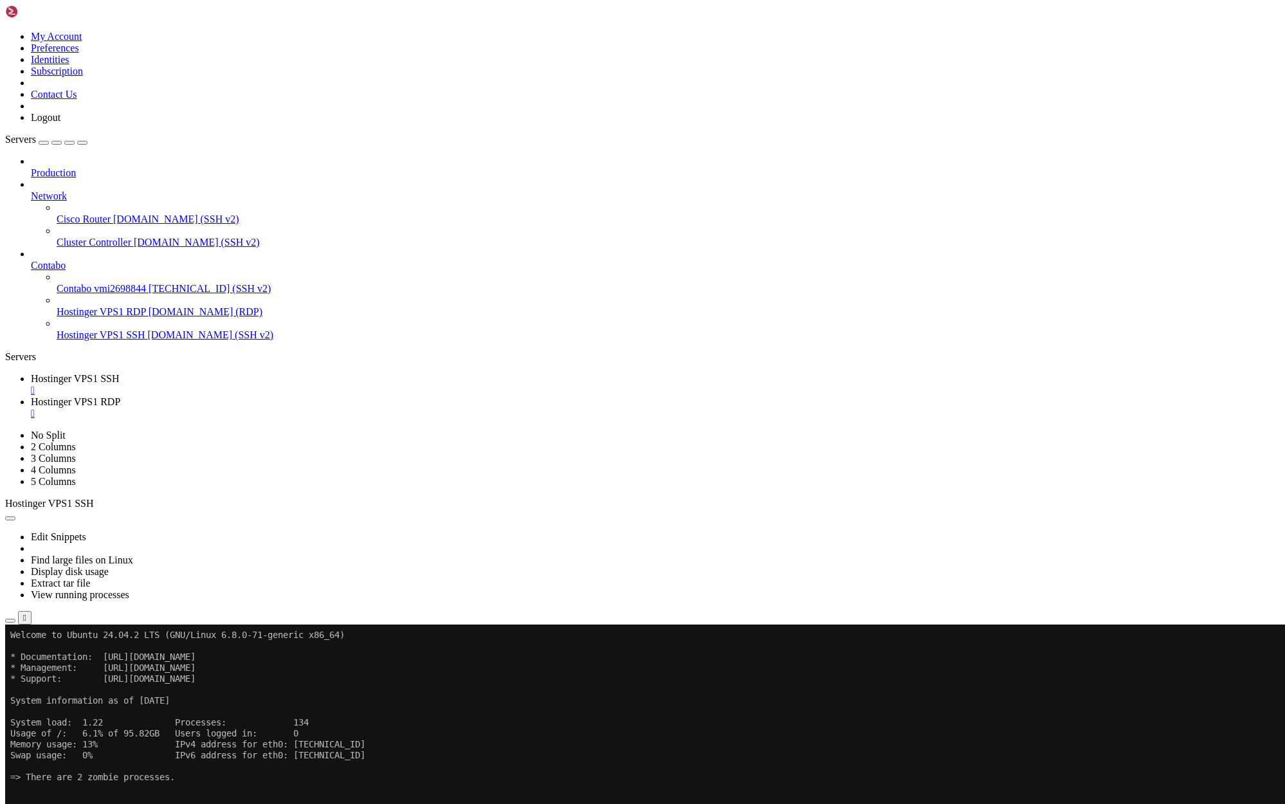
click at [390, 408] on div "" at bounding box center [655, 414] width 1249 height 12
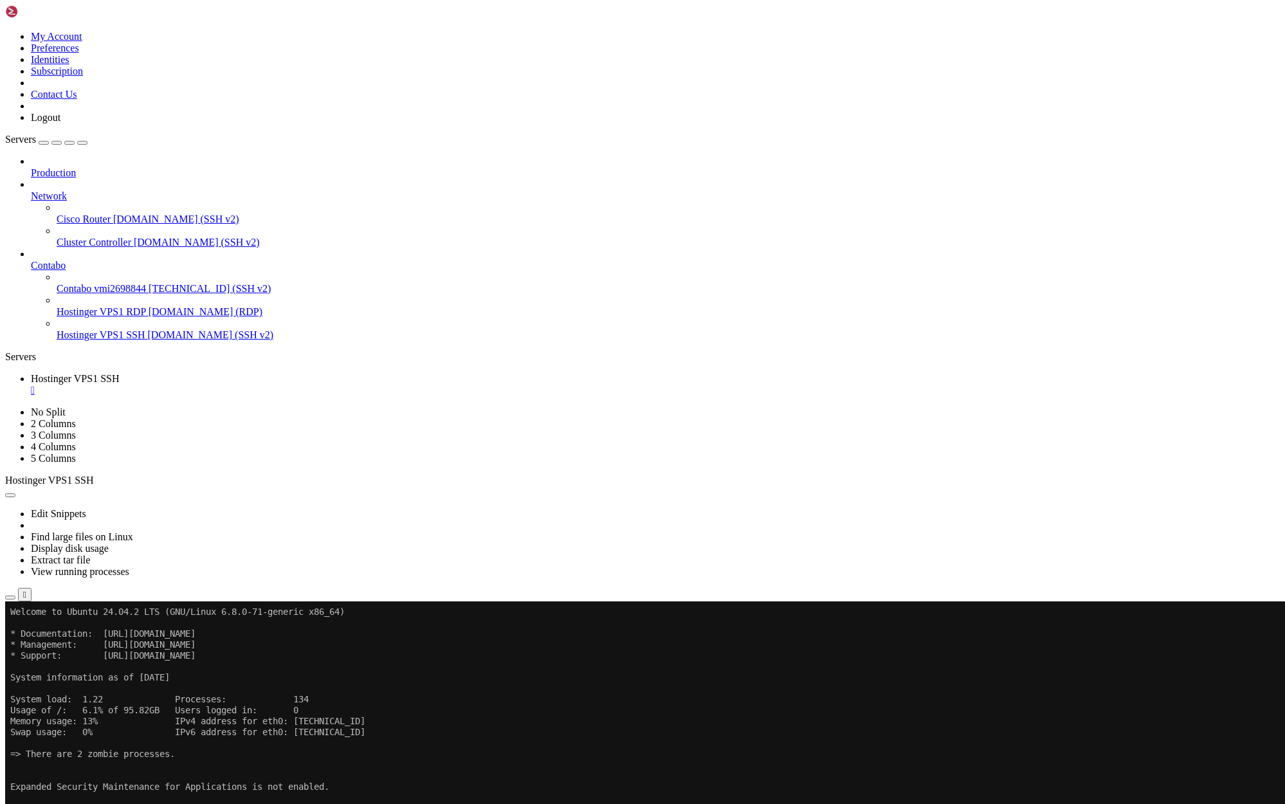
click at [73, 726] on span "Properties" at bounding box center [52, 731] width 42 height 11
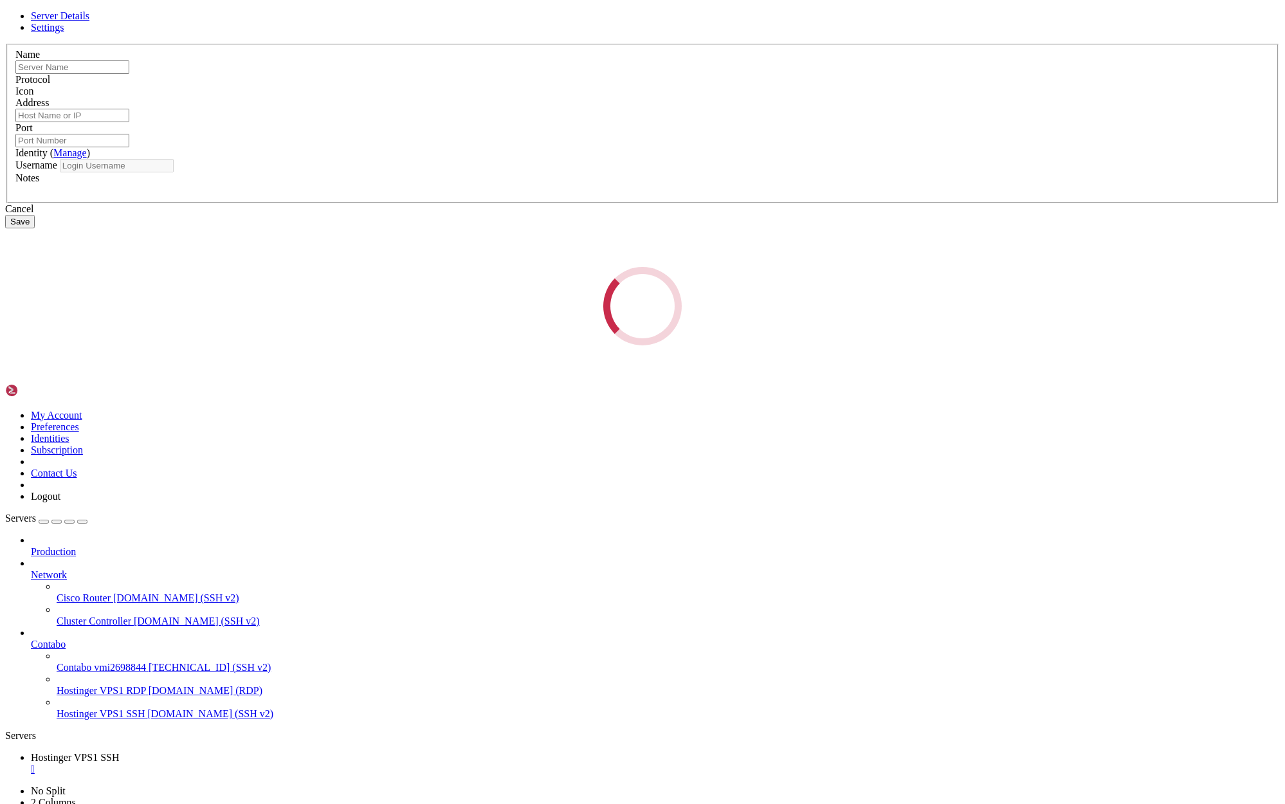
type input "Hostinger VPS1 RDP"
type input "[DOMAIN_NAME]"
type input "3389"
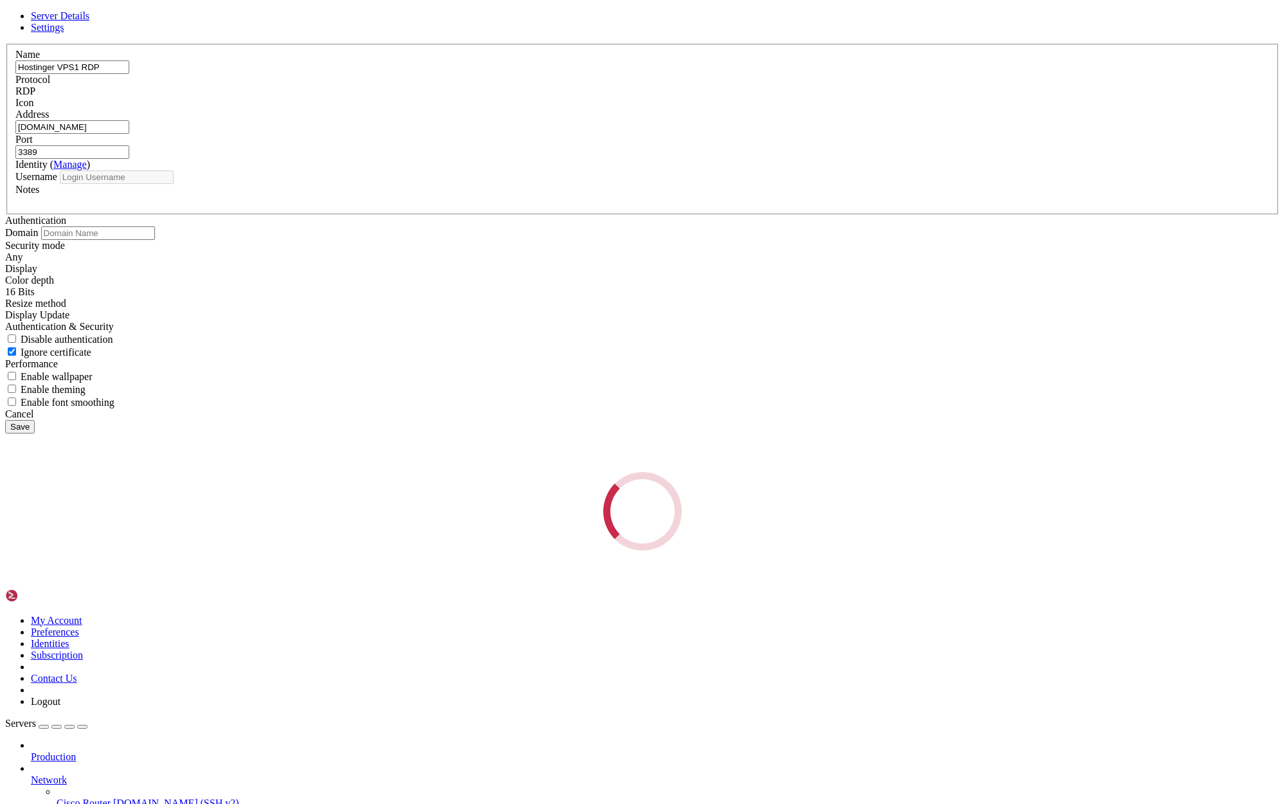
type input "root"
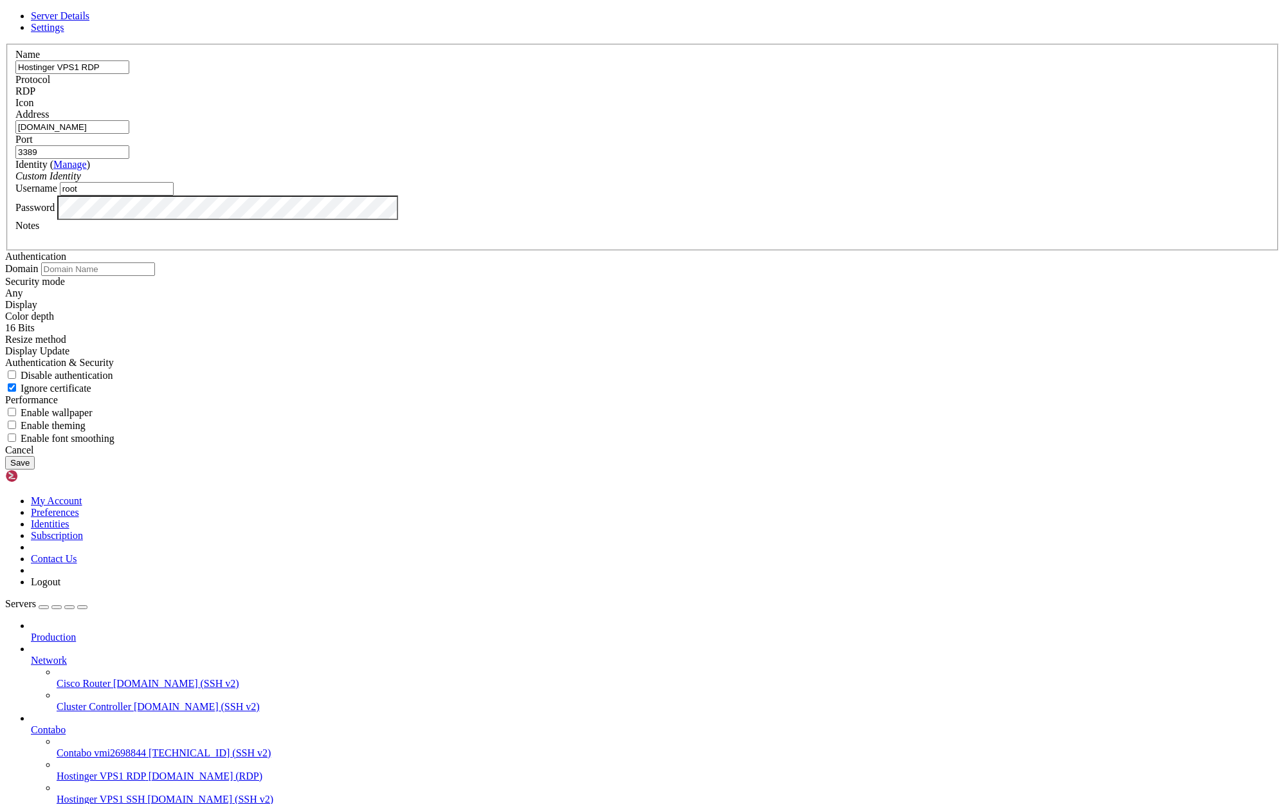
click at [35, 469] on button "Save" at bounding box center [20, 463] width 30 height 14
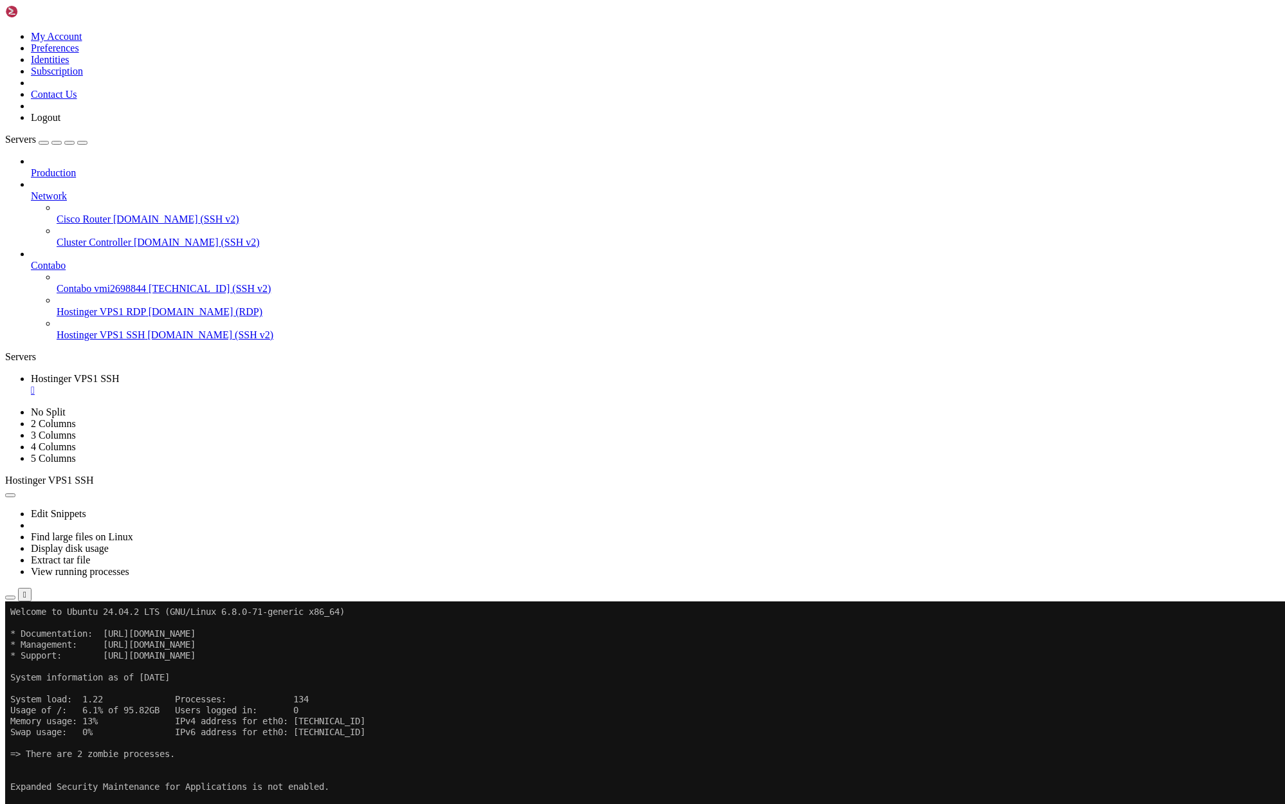
click at [94, 306] on span "Hostinger VPS1 RDP" at bounding box center [101, 311] width 89 height 11
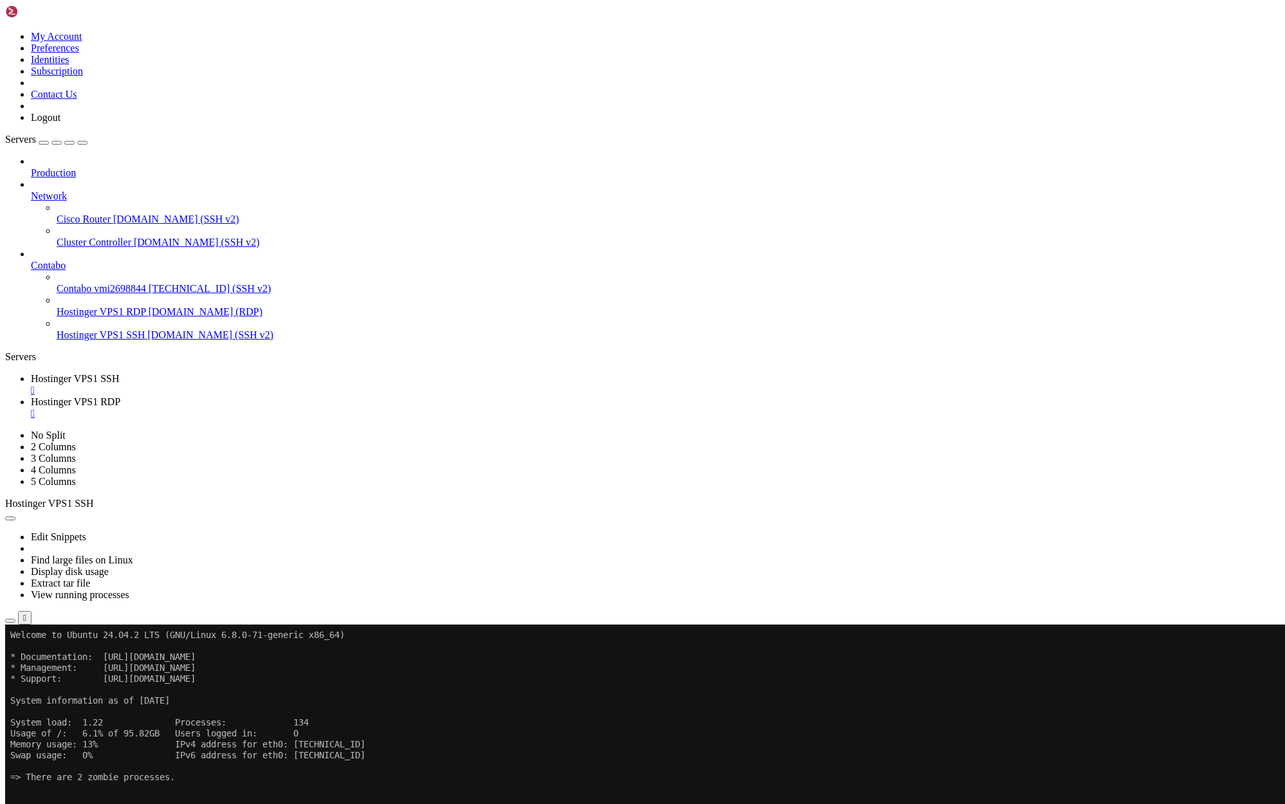
drag, startPoint x: 483, startPoint y: 881, endPoint x: 296, endPoint y: 768, distance: 218.3
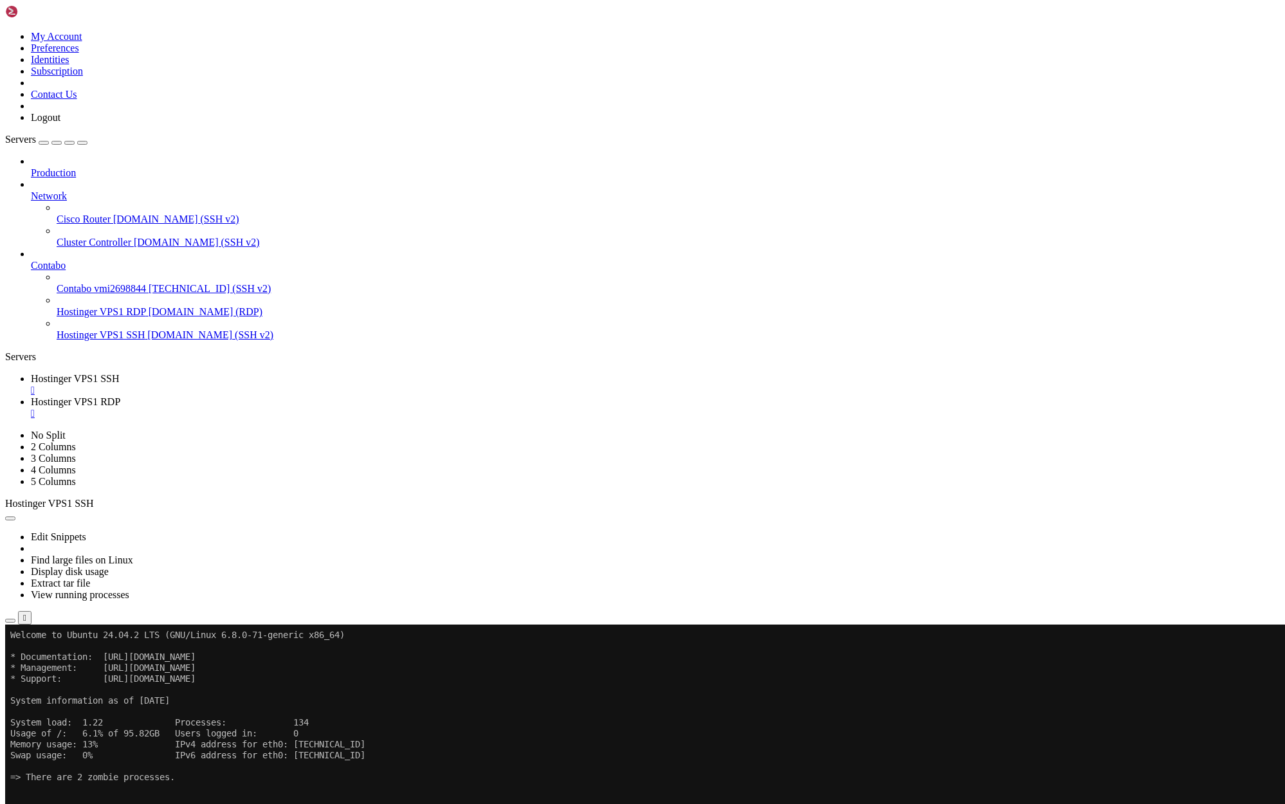
drag, startPoint x: 550, startPoint y: 919, endPoint x: 452, endPoint y: 867, distance: 110.7
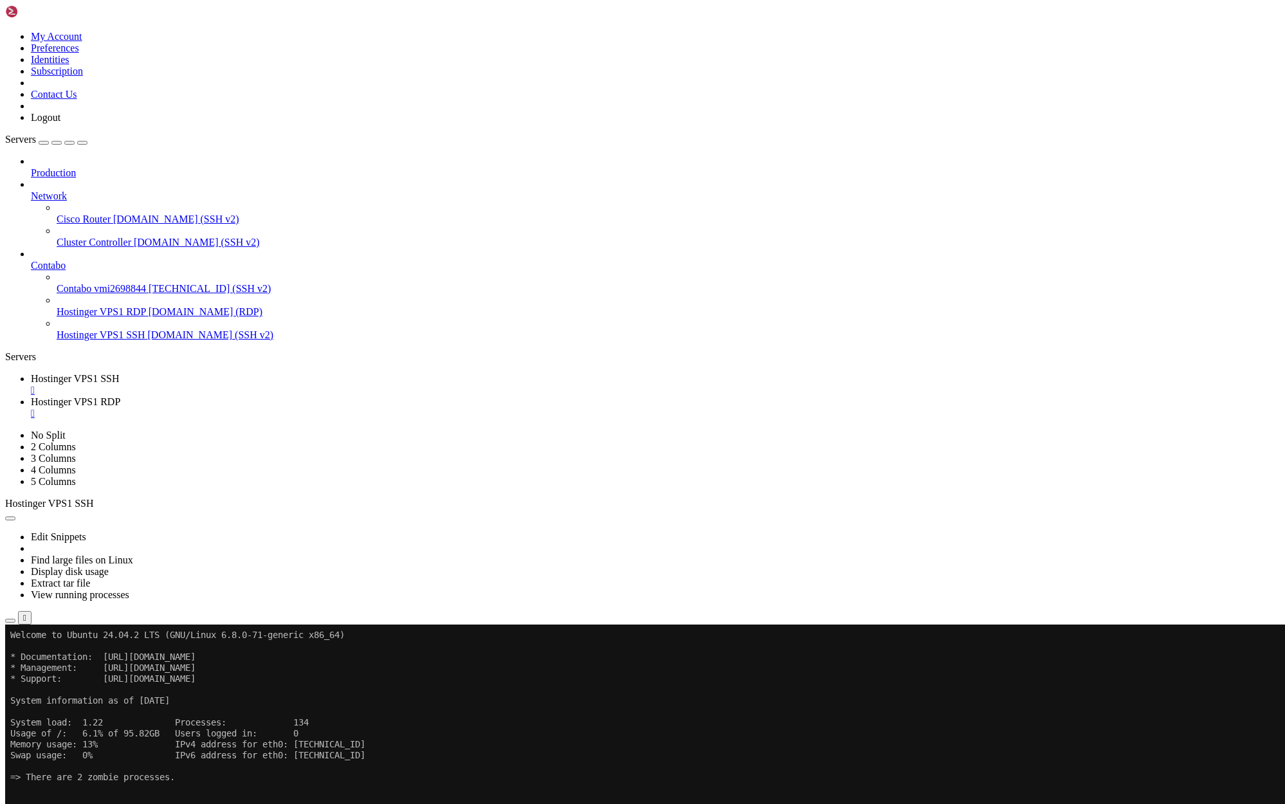
drag, startPoint x: 542, startPoint y: 921, endPoint x: 415, endPoint y: 870, distance: 136.2
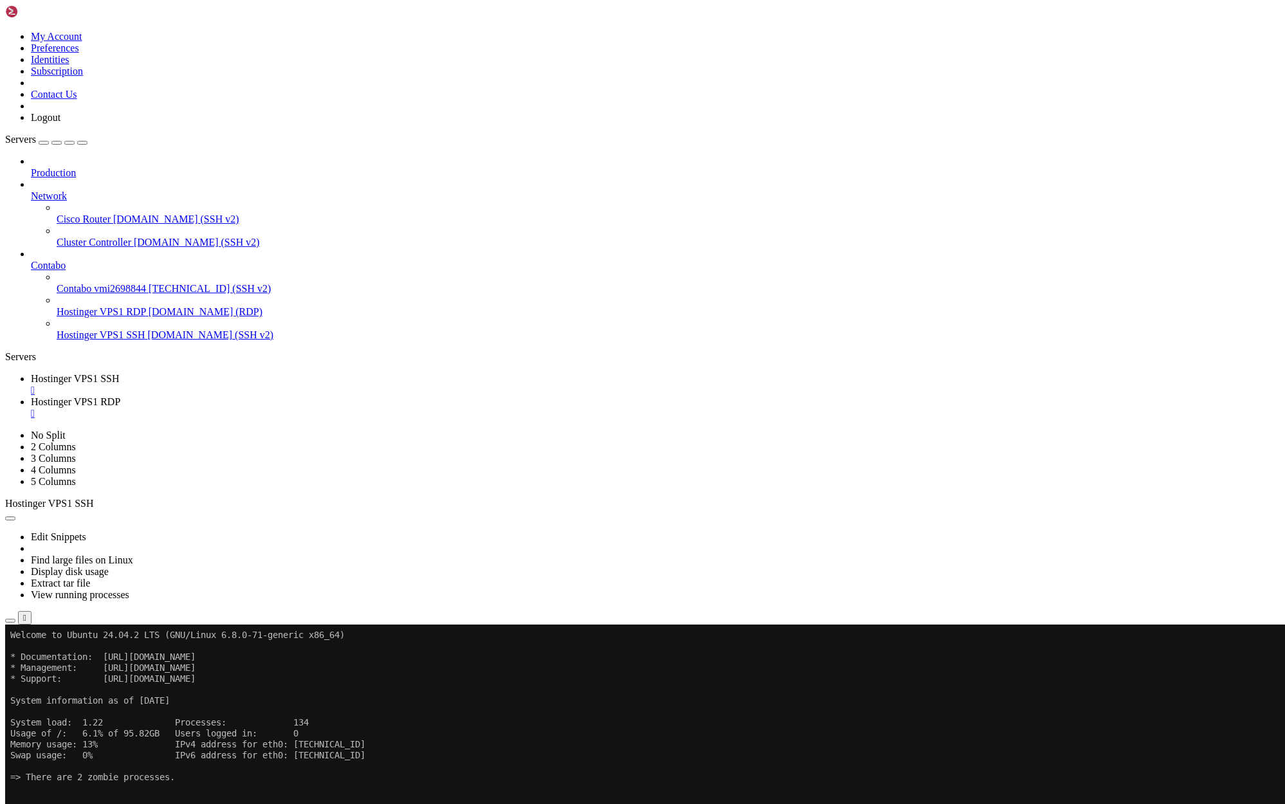
click at [389, 408] on div "" at bounding box center [655, 414] width 1249 height 12
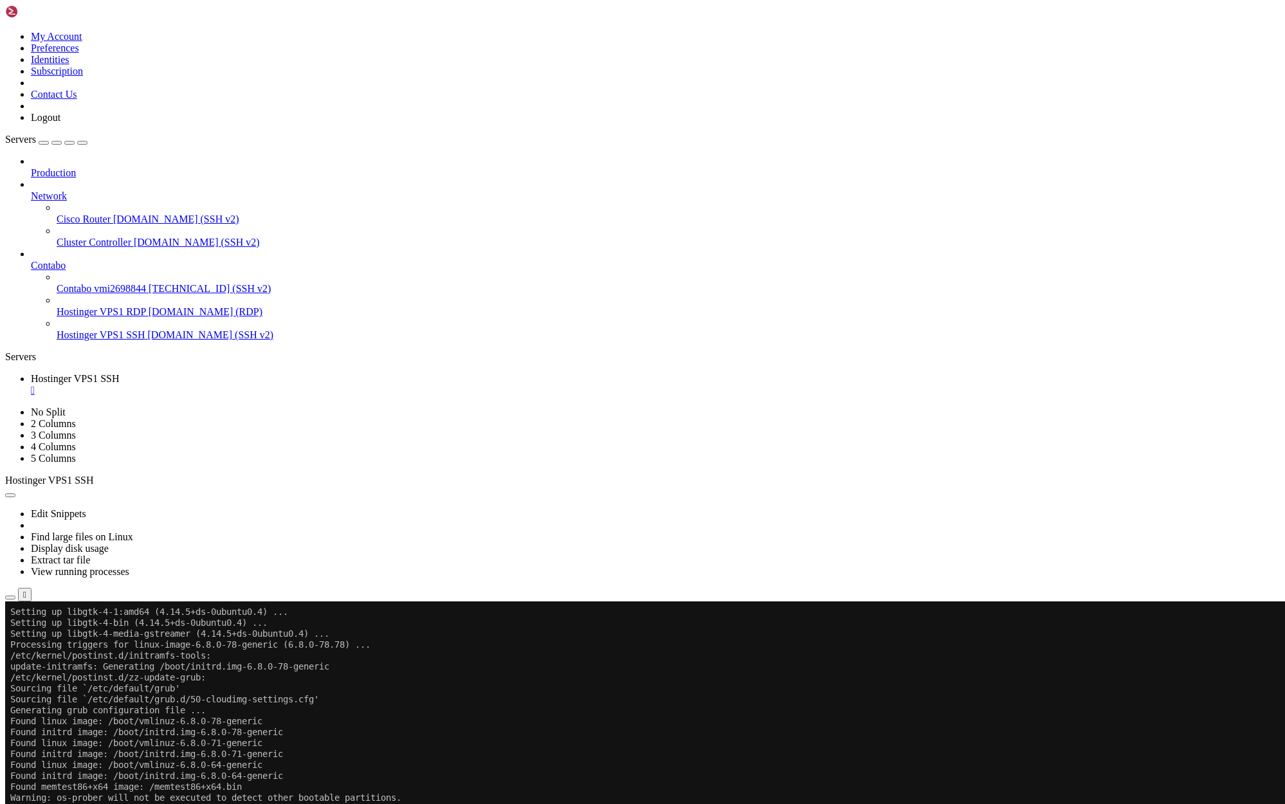
scroll to position [4503, 0]
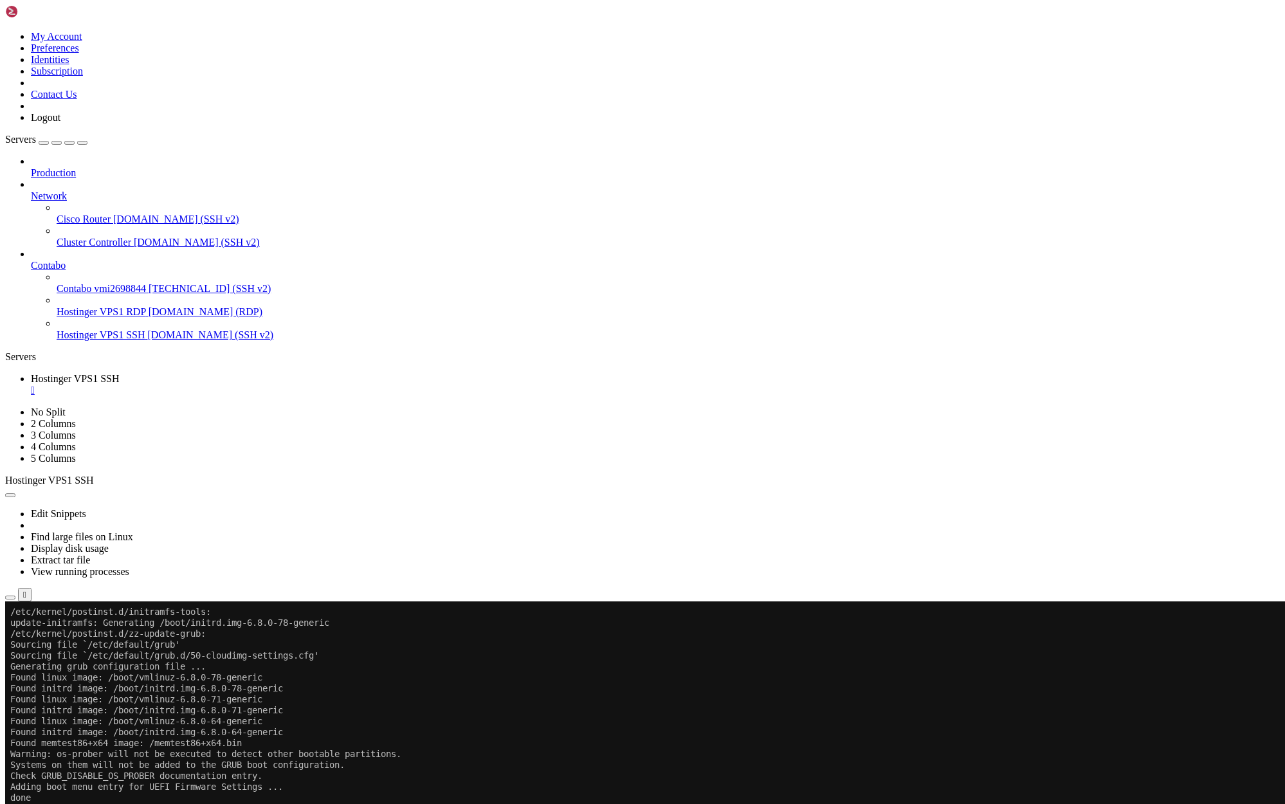
click at [270, 384] on div "" at bounding box center [655, 390] width 1249 height 12
